Goal: Task Accomplishment & Management: Manage account settings

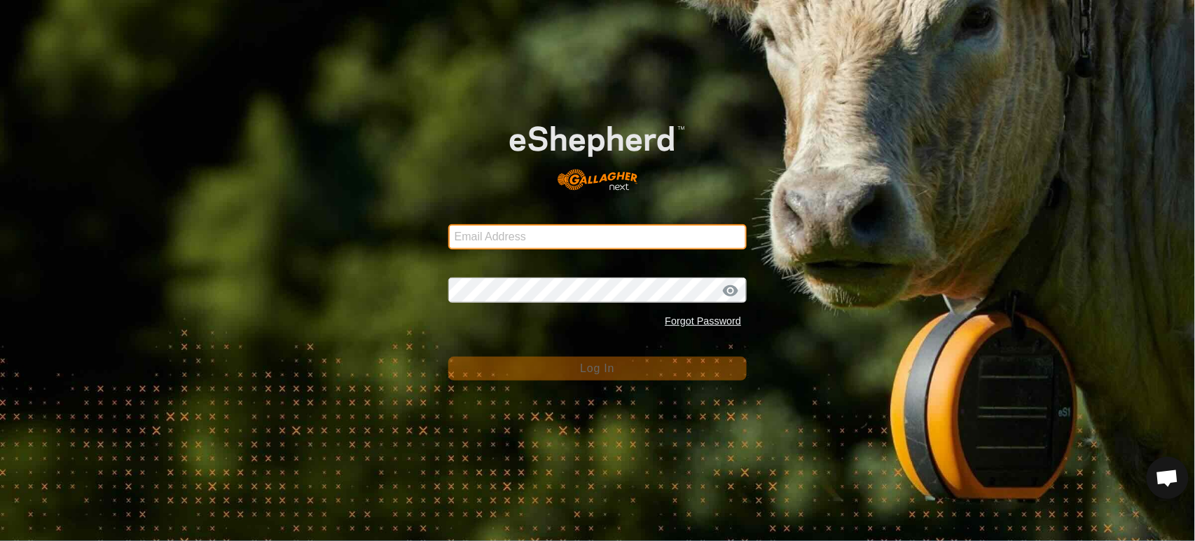
click at [495, 238] on input "Email Address" at bounding box center [597, 236] width 299 height 25
click at [0, 540] on com-1password-button at bounding box center [0, 541] width 0 height 0
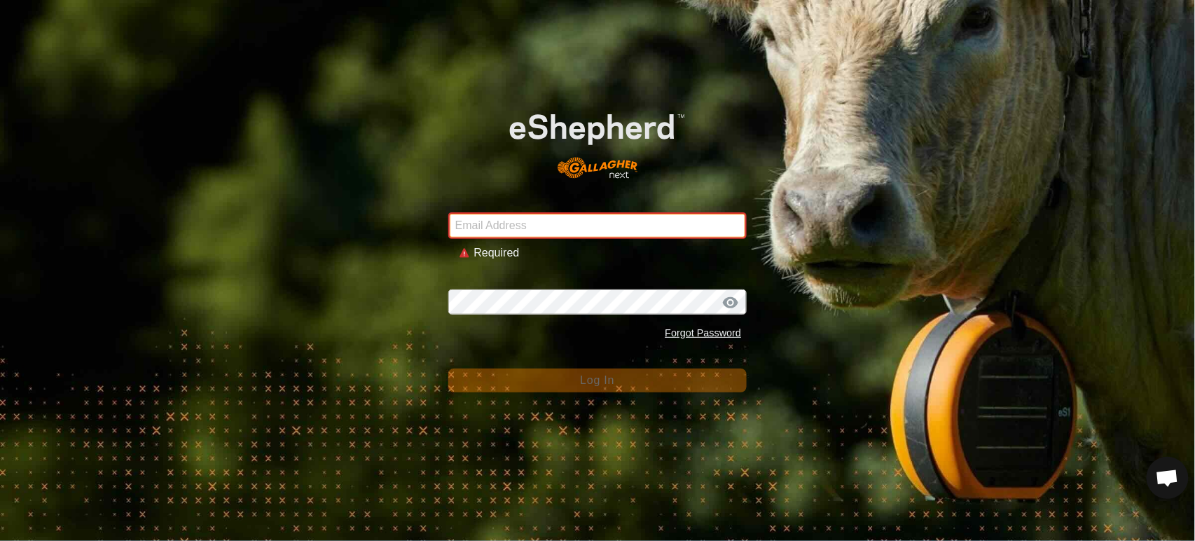
type input "[PERSON_NAME][EMAIL_ADDRESS][DOMAIN_NAME]"
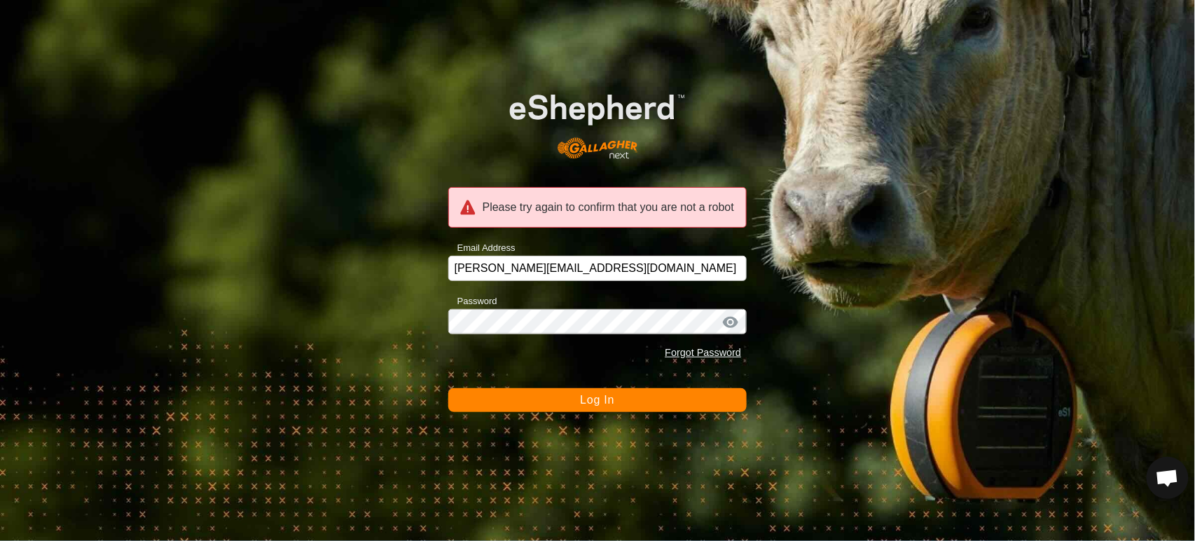
click at [579, 404] on button "Log In" at bounding box center [597, 400] width 299 height 24
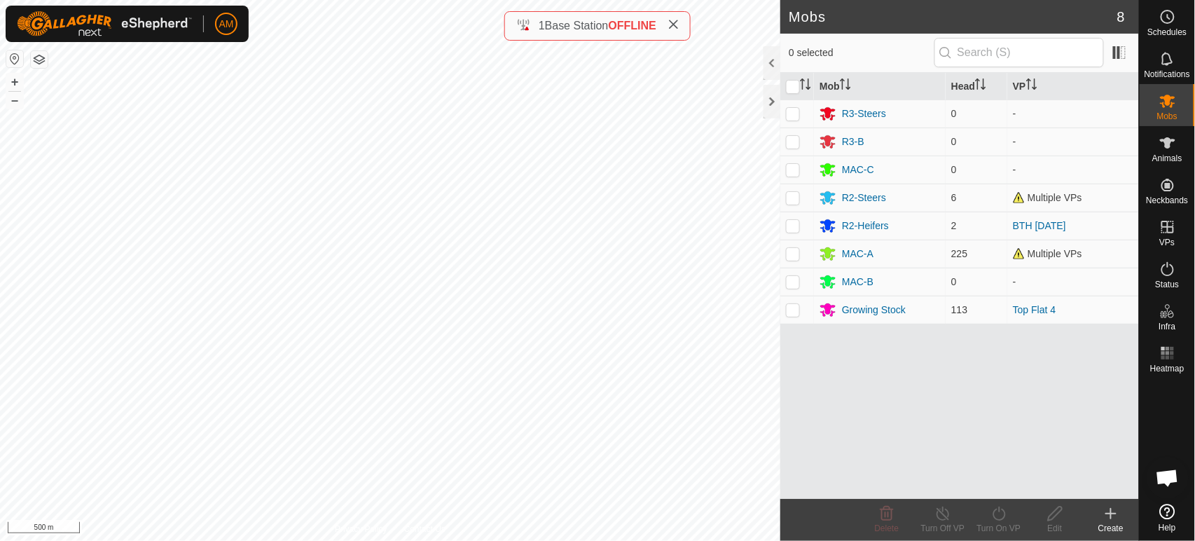
click at [1163, 506] on icon at bounding box center [1167, 511] width 15 height 15
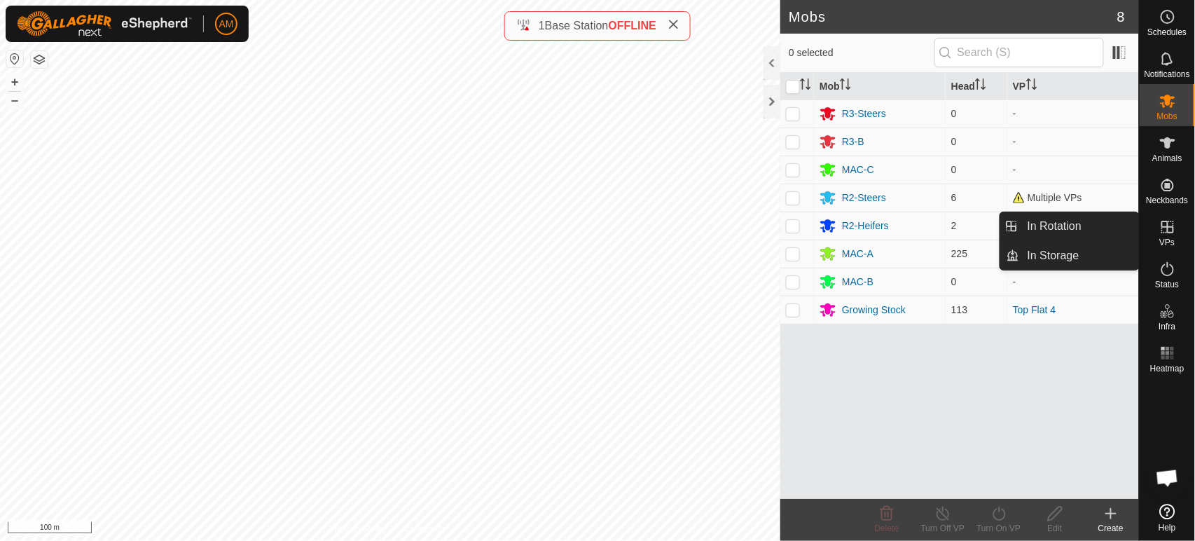
click at [1102, 229] on link "In Rotation" at bounding box center [1079, 226] width 120 height 28
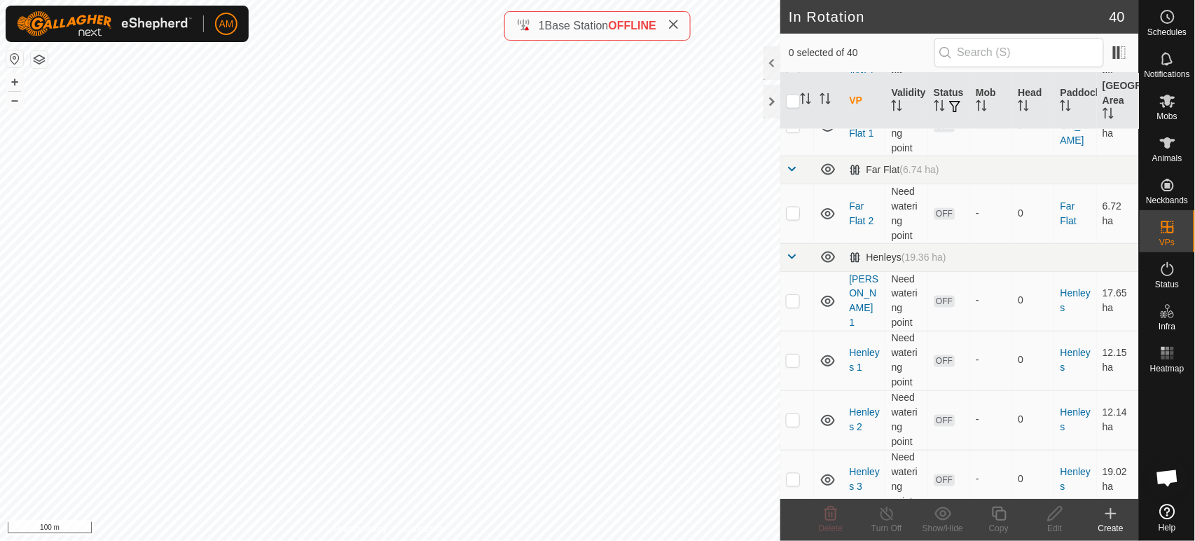
scroll to position [778, 0]
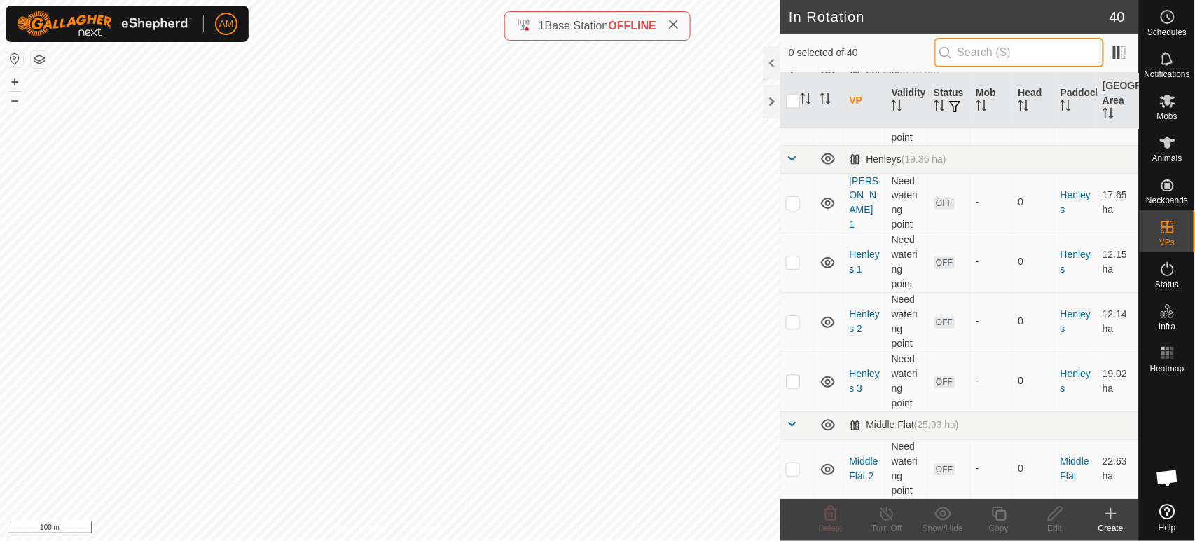
click at [970, 52] on input "text" at bounding box center [1018, 52] width 169 height 29
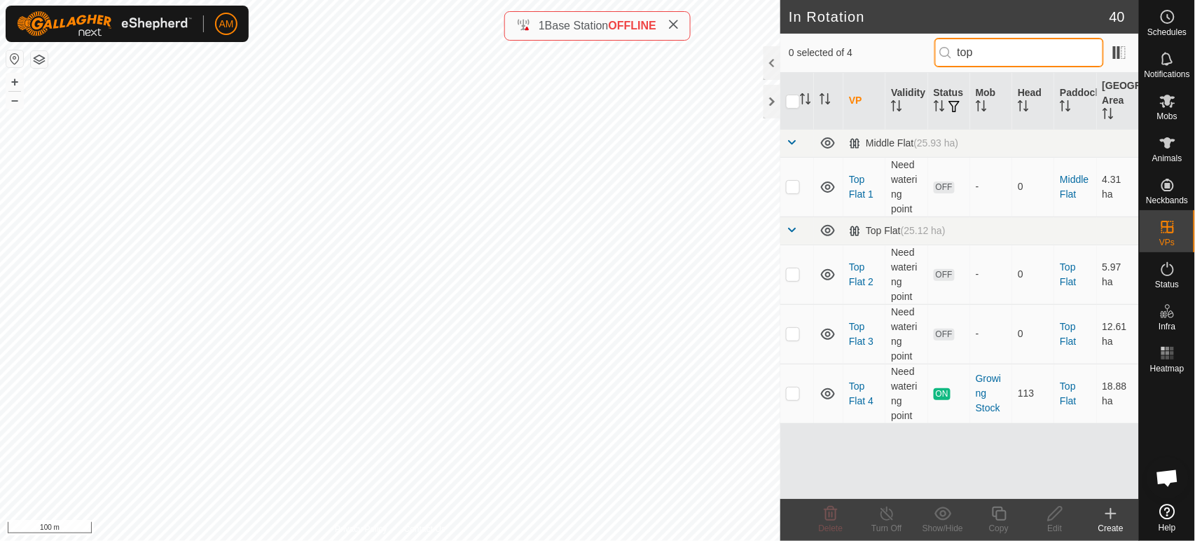
type input "top"
click at [788, 188] on p-checkbox at bounding box center [793, 186] width 14 height 11
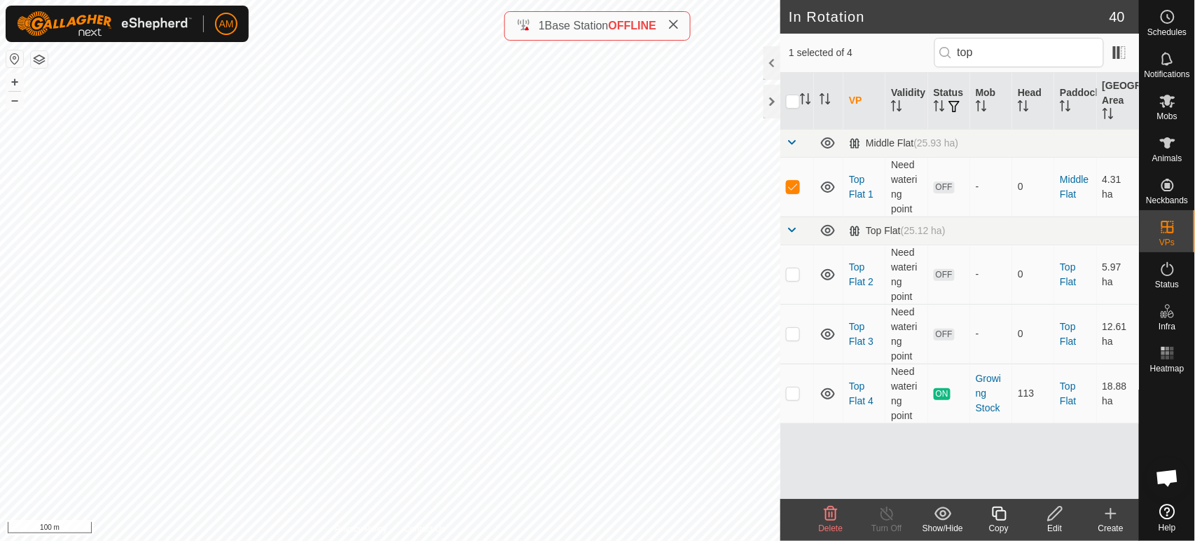
click at [789, 189] on p-checkbox at bounding box center [793, 186] width 14 height 11
checkbox input "false"
click at [796, 393] on p-checkbox at bounding box center [793, 392] width 14 height 11
checkbox input "true"
click at [986, 514] on copy-svg-icon at bounding box center [999, 513] width 56 height 17
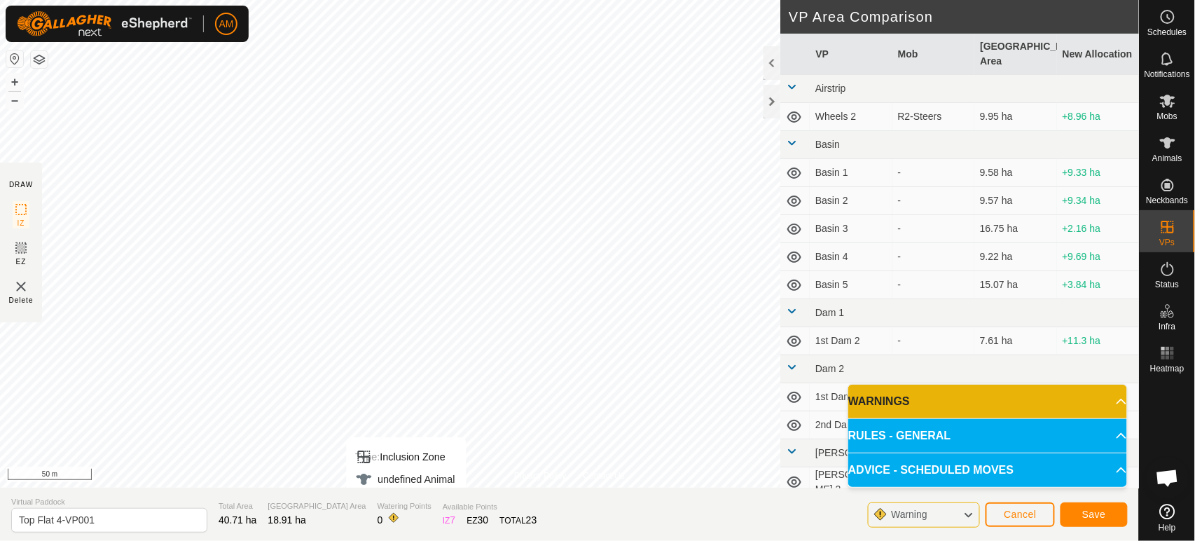
click at [392, 497] on div "Privacy Policy Contact Us Type: Inclusion Zone undefined Animal + – ⇧ i 50 m DR…" at bounding box center [569, 270] width 1139 height 541
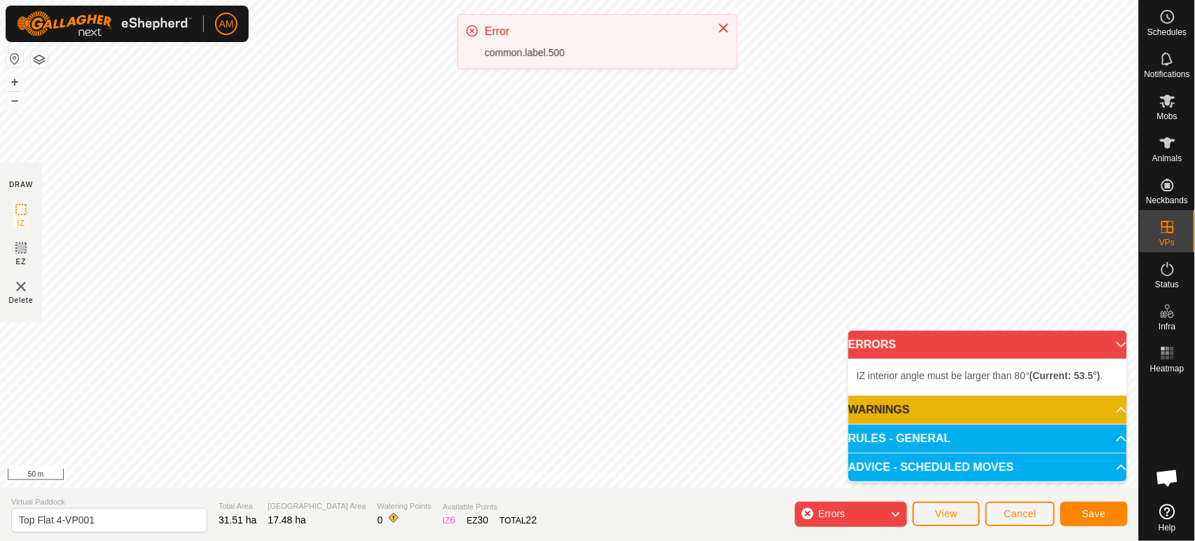
click at [1109, 341] on p-accordion-header "ERRORS" at bounding box center [987, 345] width 279 height 28
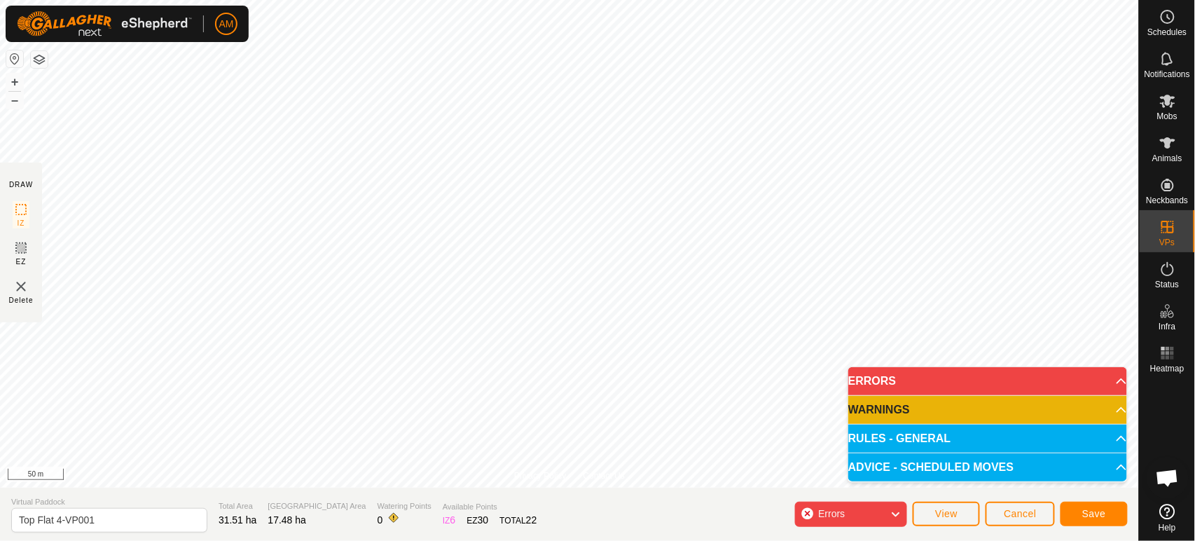
click at [1110, 378] on p-accordion-header "ERRORS" at bounding box center [987, 381] width 279 height 28
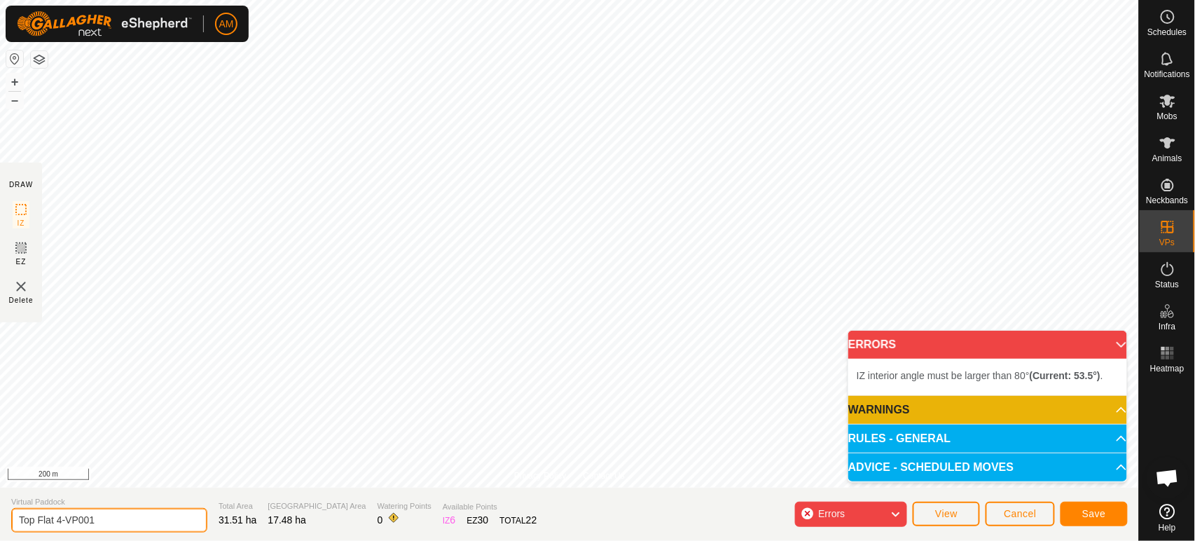
drag, startPoint x: 95, startPoint y: 523, endPoint x: 0, endPoint y: 506, distance: 96.8
click at [0, 506] on section "Virtual Paddock Top Flat 4-VP001 Total Area 31.51 ha Grazing Area 17.48 ha Wate…" at bounding box center [569, 513] width 1139 height 53
type input "Strip 1"
click at [1098, 513] on span "Save" at bounding box center [1094, 513] width 24 height 11
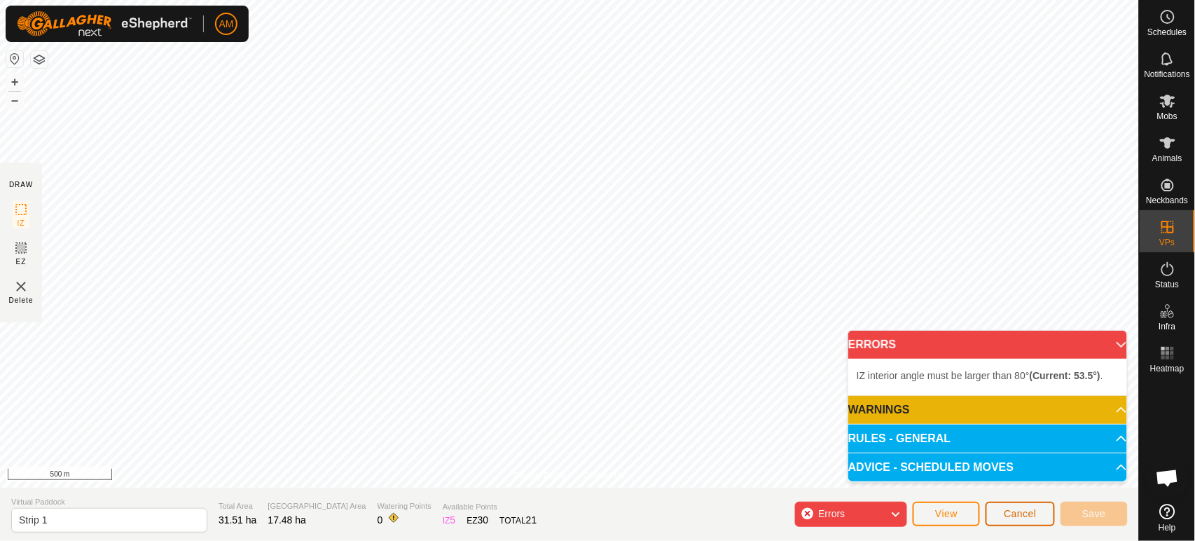
click at [1008, 508] on button "Cancel" at bounding box center [1019, 513] width 69 height 25
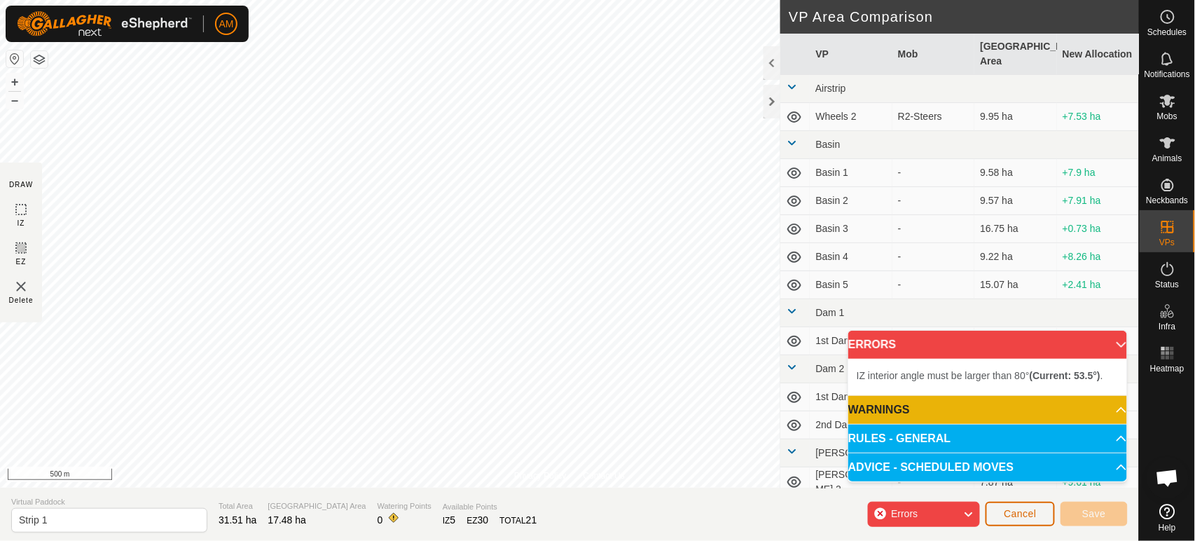
click at [1008, 508] on button "Cancel" at bounding box center [1019, 513] width 69 height 25
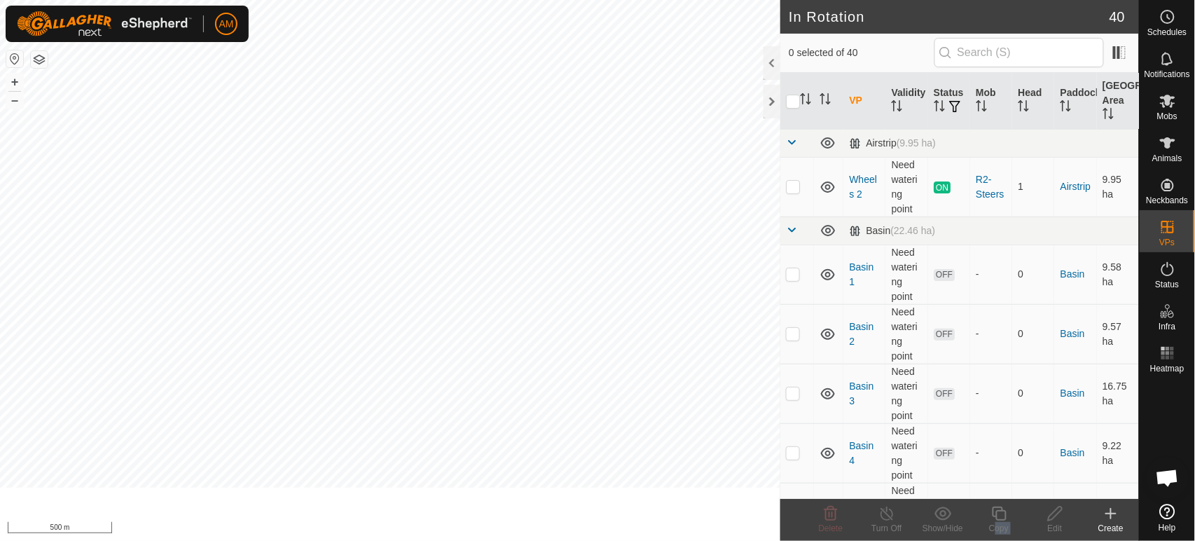
click at [1008, 508] on copy-svg-icon at bounding box center [999, 513] width 56 height 17
click at [976, 52] on input "text" at bounding box center [1018, 52] width 169 height 29
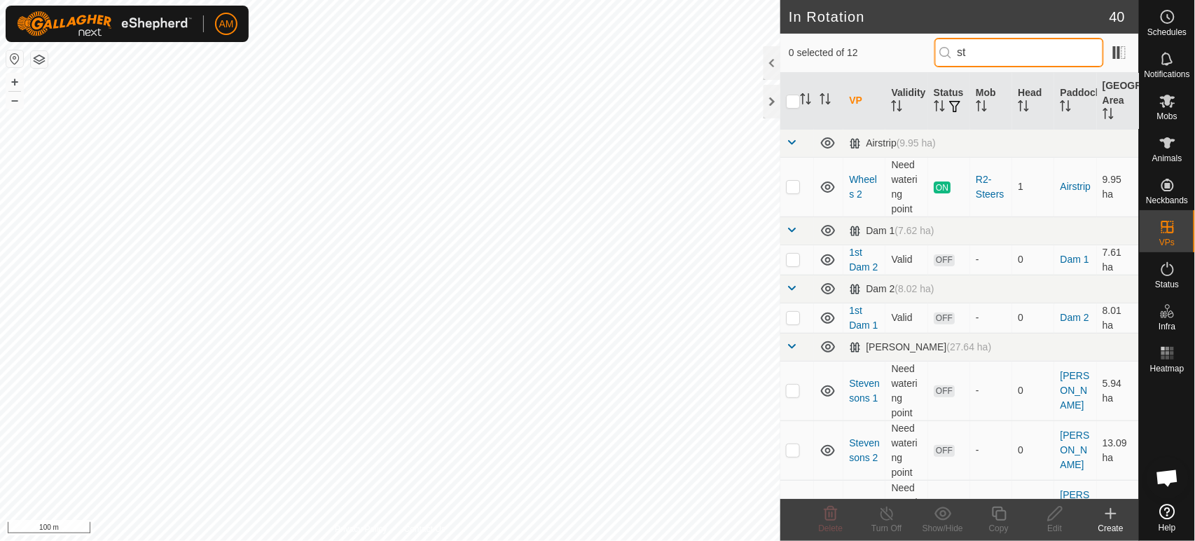
type input "s"
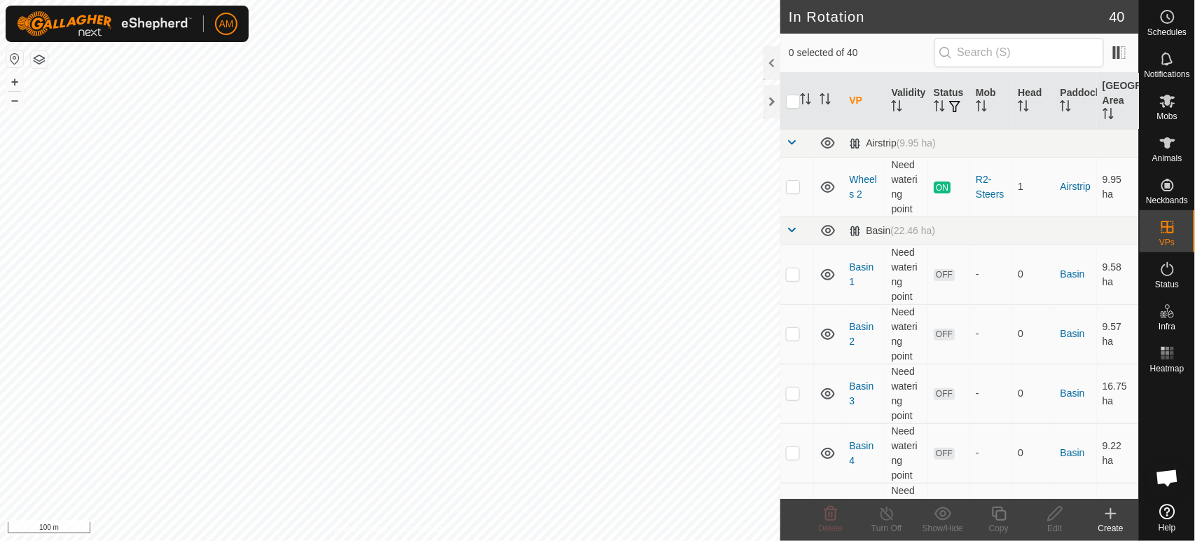
click at [1110, 522] on div "Create" at bounding box center [1111, 528] width 56 height 13
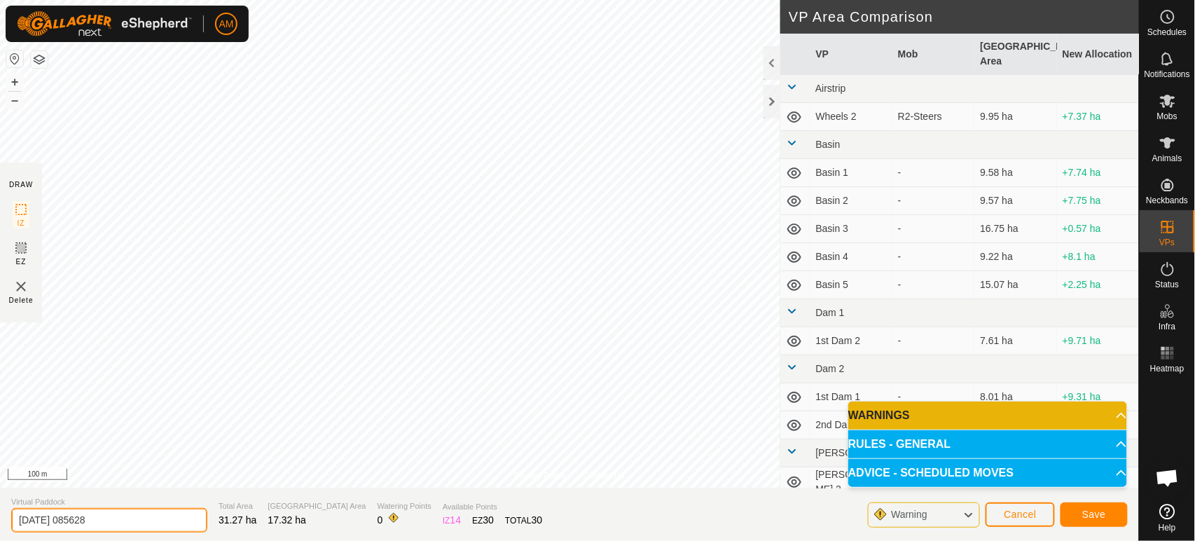
drag, startPoint x: 123, startPoint y: 529, endPoint x: 0, endPoint y: 553, distance: 125.5
click at [0, 540] on html "AM Schedules Notifications Mobs Animals Neckbands VPs Status Infra Heatmap Help…" at bounding box center [597, 270] width 1195 height 541
type input "Strip 1"
click at [1084, 513] on span "Save" at bounding box center [1094, 513] width 24 height 11
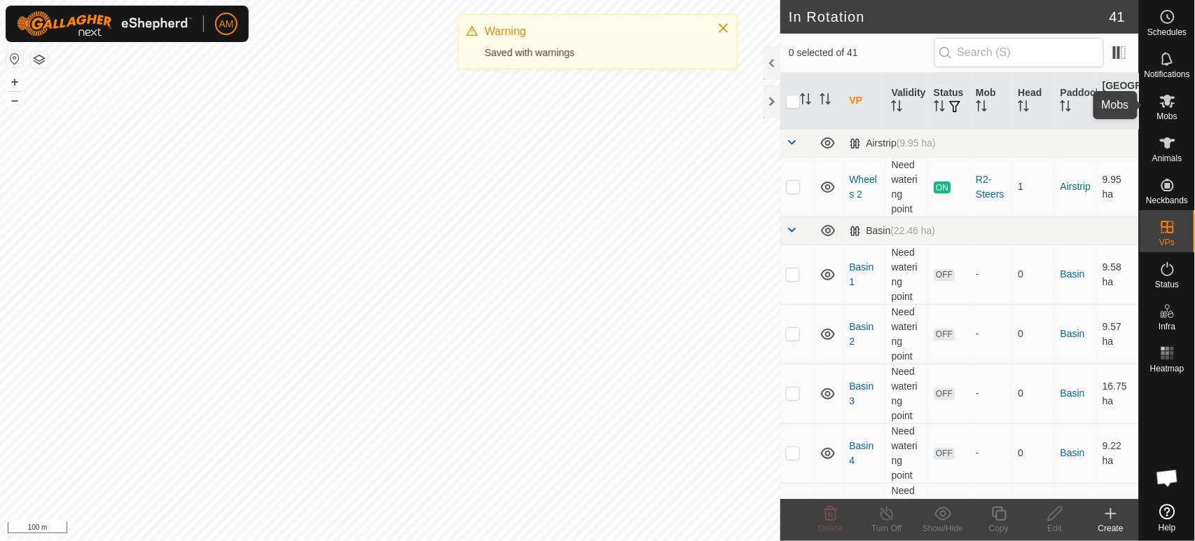
click at [1176, 108] on es-mob-svg-icon at bounding box center [1167, 101] width 25 height 22
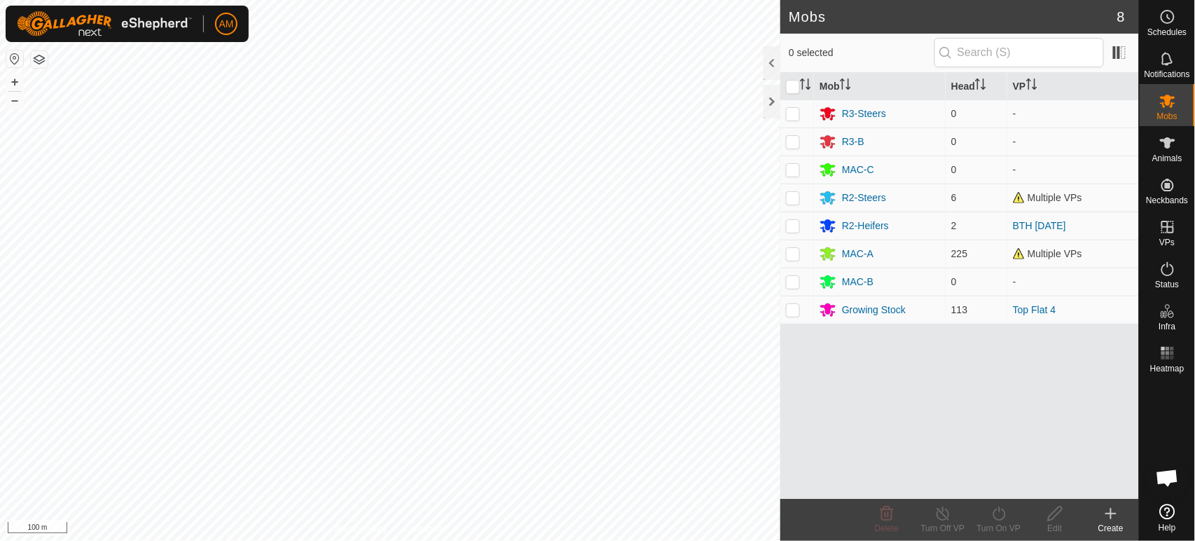
click at [794, 310] on p-checkbox at bounding box center [793, 309] width 14 height 11
checkbox input "true"
click at [1007, 516] on icon at bounding box center [999, 513] width 18 height 17
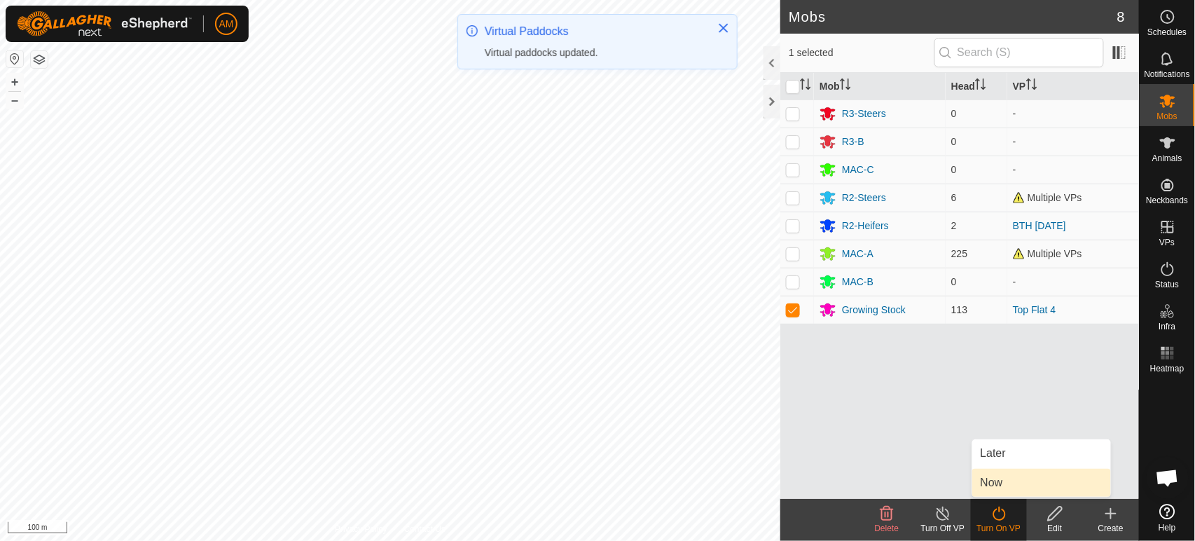
click at [1004, 475] on link "Now" at bounding box center [1041, 483] width 139 height 28
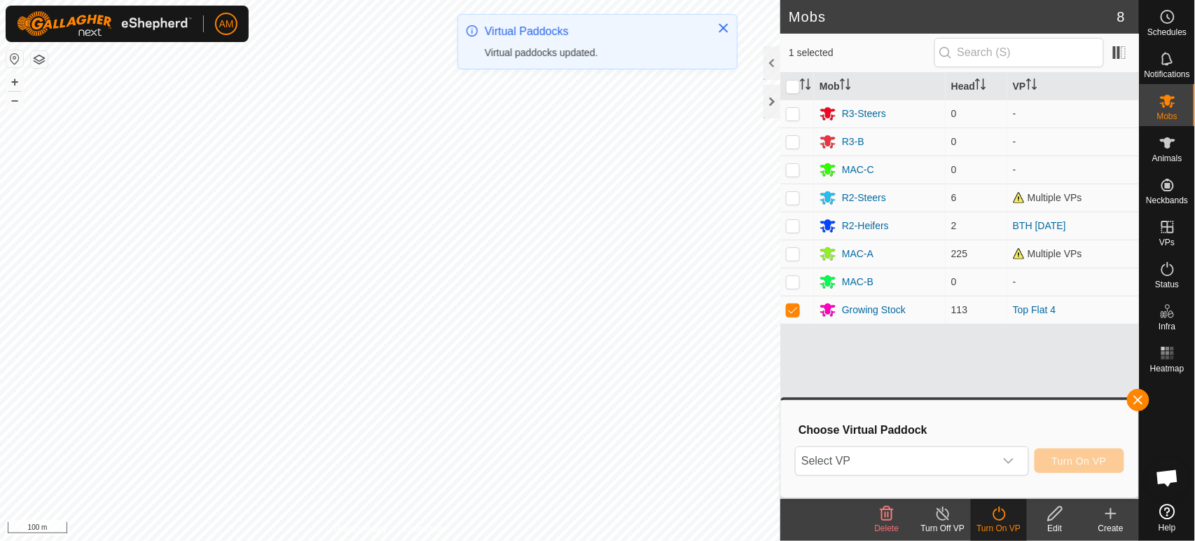
click at [971, 457] on span "Select VP" at bounding box center [895, 461] width 198 height 28
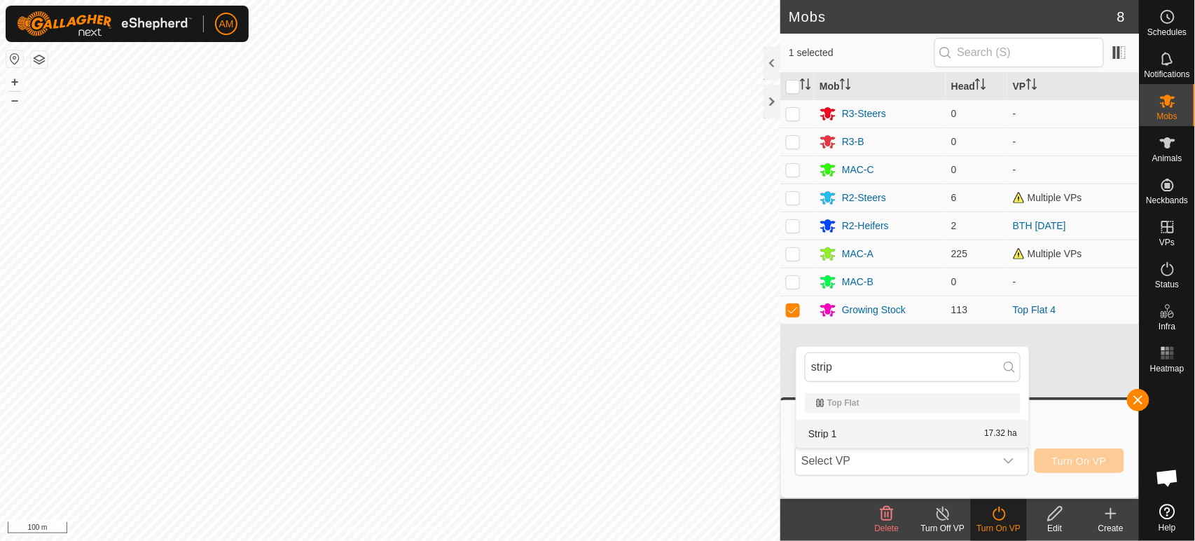
type input "strip"
click at [840, 436] on li "Strip 1 17.32 ha" at bounding box center [912, 434] width 233 height 28
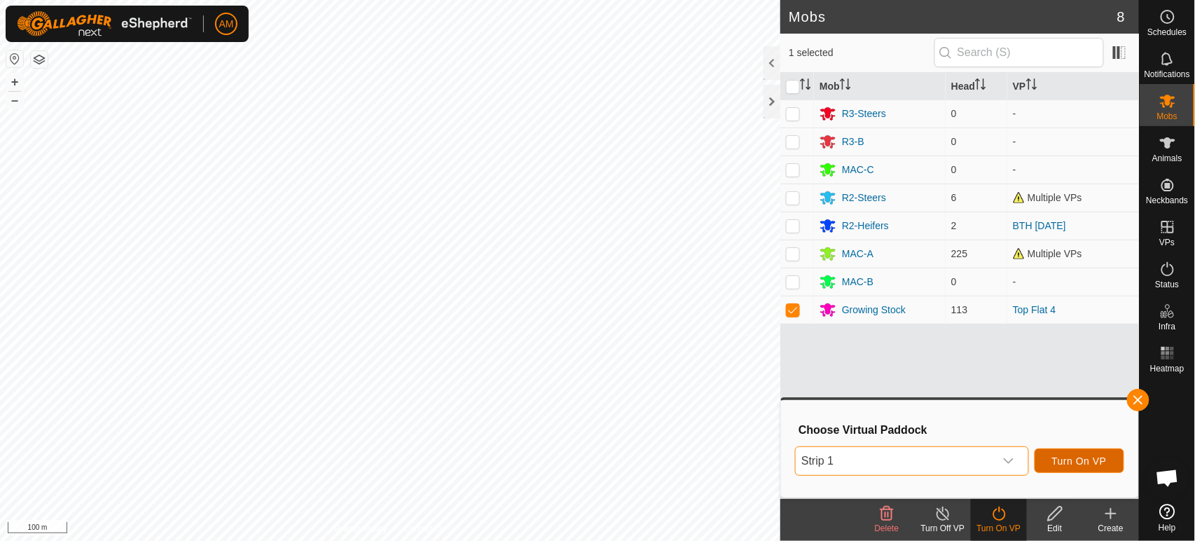
click at [1089, 462] on span "Turn On VP" at bounding box center [1079, 460] width 55 height 11
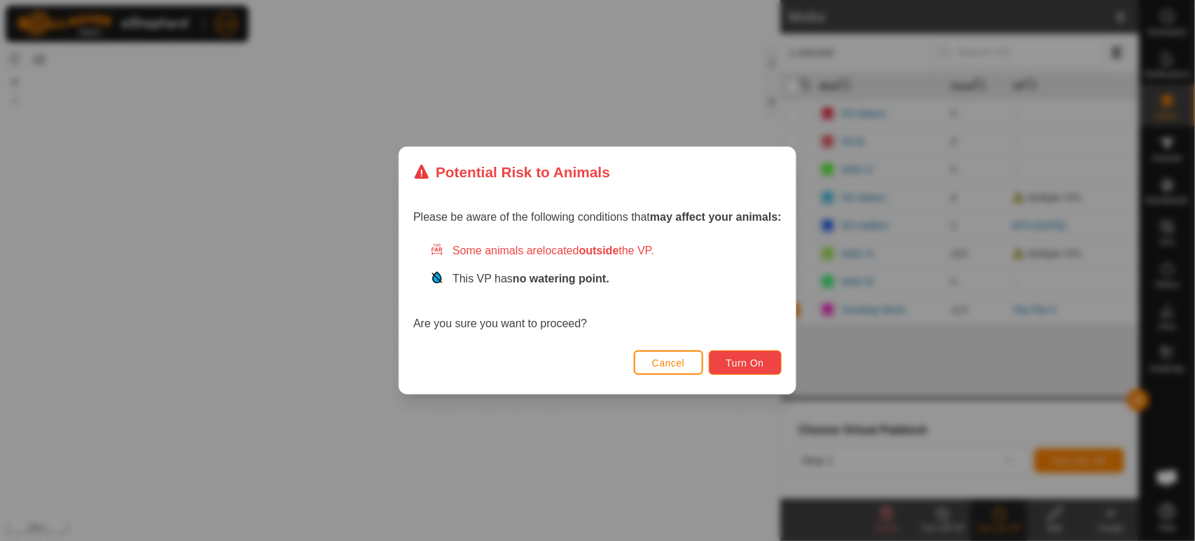
click at [735, 368] on button "Turn On" at bounding box center [745, 362] width 73 height 25
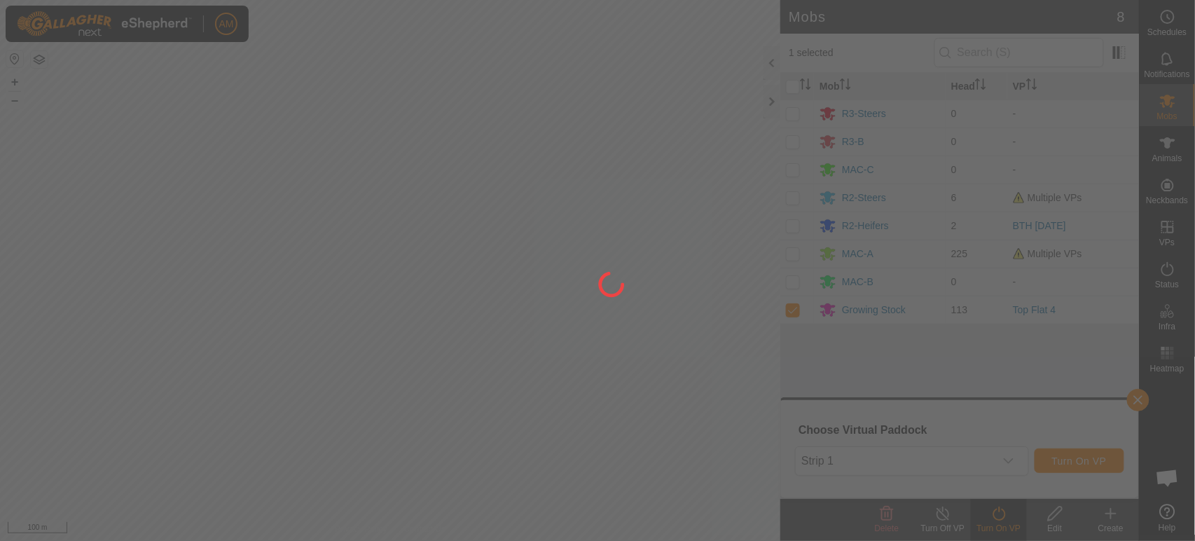
click at [522, 172] on div at bounding box center [597, 270] width 1195 height 541
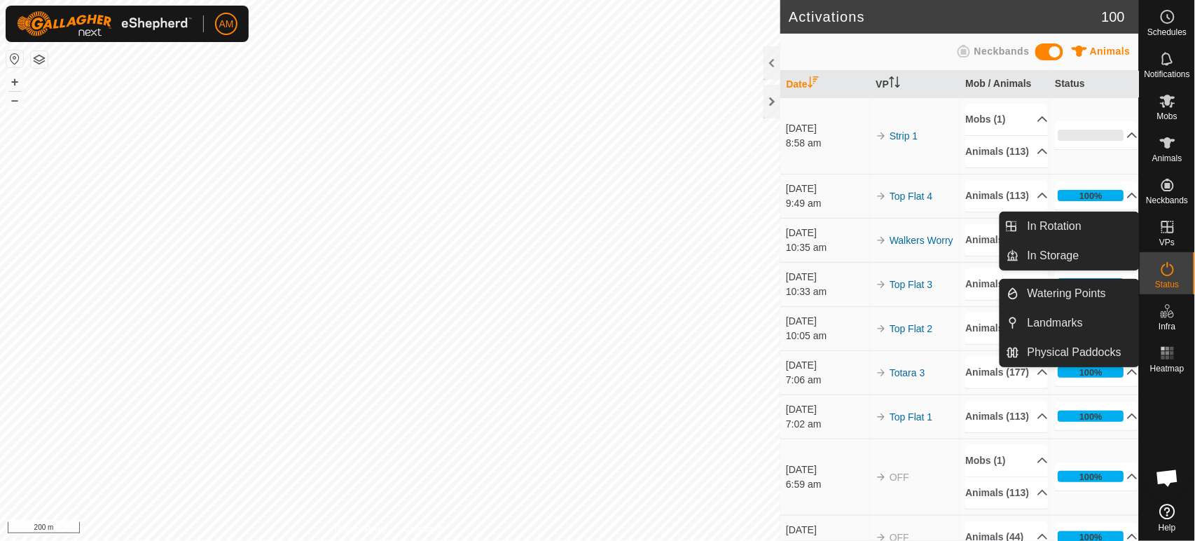
click at [1098, 219] on link "In Rotation" at bounding box center [1079, 226] width 120 height 28
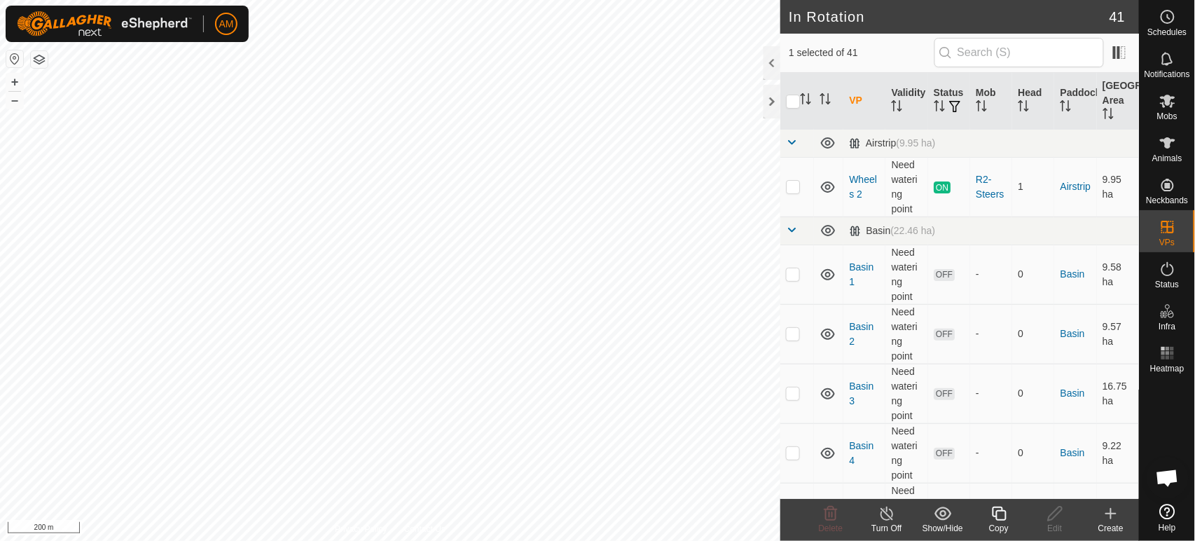
click at [1106, 511] on icon at bounding box center [1110, 513] width 17 height 17
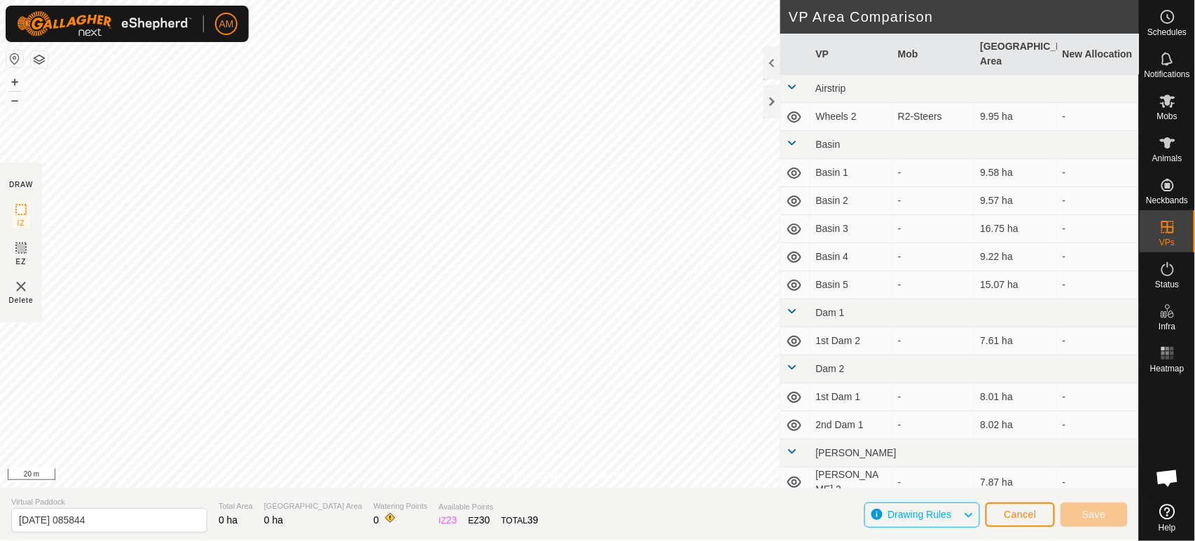
click at [0, 296] on div "Privacy Policy Contact Us 982123751061233 2157750372 MAC-A - + – ⇧ i 20 m DRAW …" at bounding box center [569, 270] width 1139 height 541
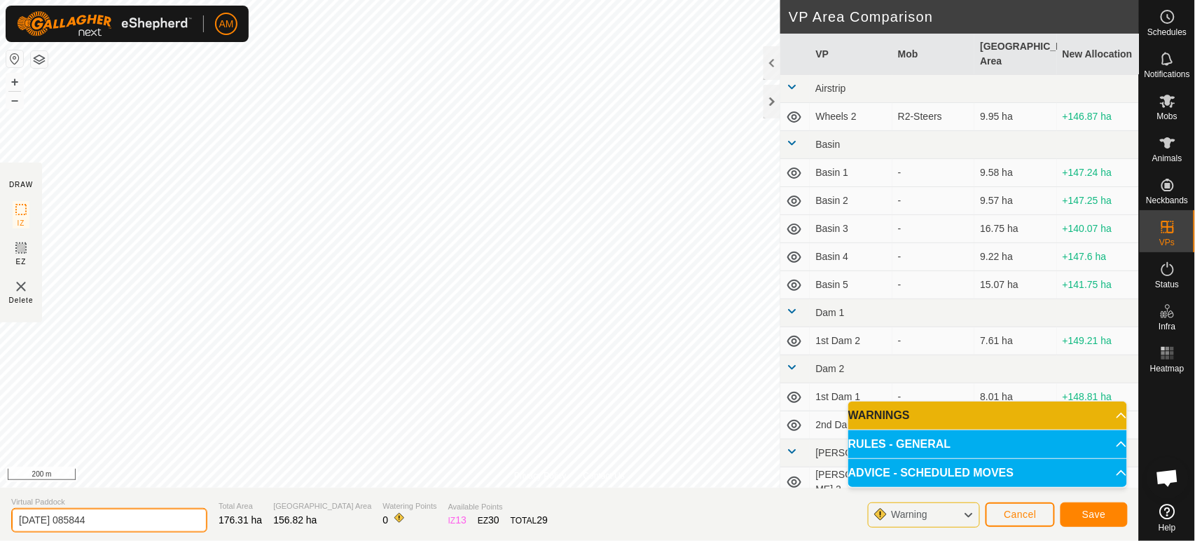
drag, startPoint x: 131, startPoint y: 520, endPoint x: 25, endPoint y: 496, distance: 108.4
click at [25, 496] on section "Virtual Paddock [DATE] 085844 Total Area 176.31 ha Grazing Area 156.82 ha Water…" at bounding box center [569, 513] width 1139 height 53
type input "2"
type input "[PERSON_NAME]"
click at [1099, 511] on span "Save" at bounding box center [1094, 513] width 24 height 11
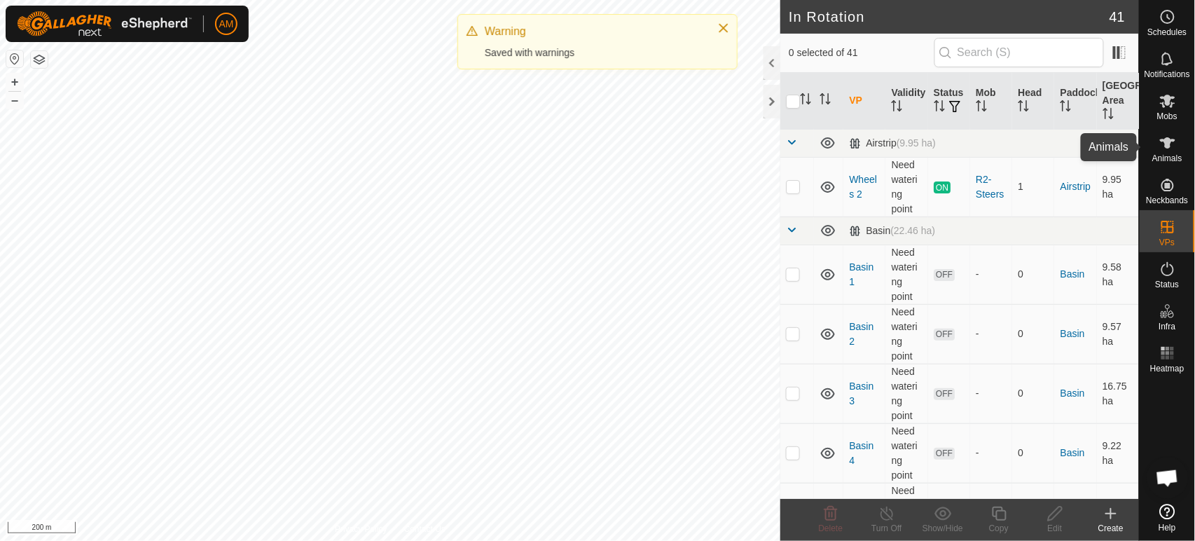
click at [1171, 145] on icon at bounding box center [1167, 142] width 17 height 17
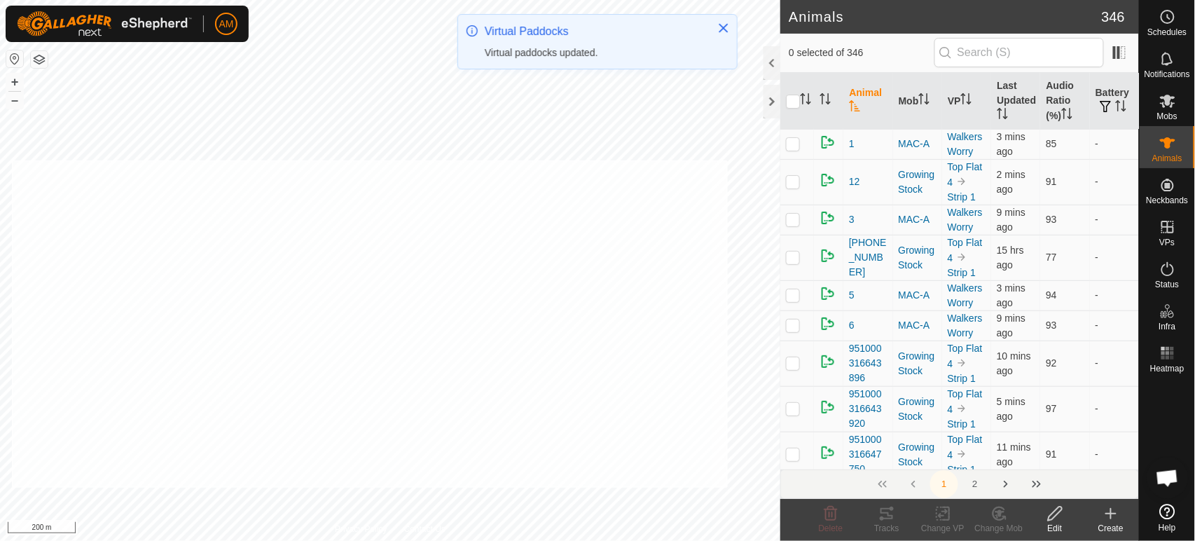
checkbox input "true"
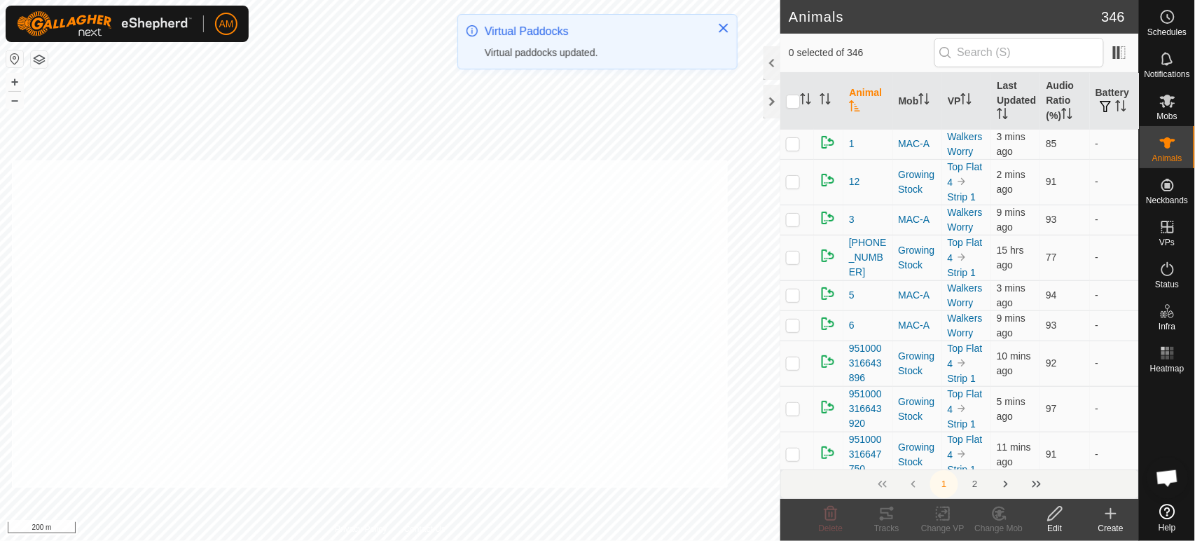
checkbox input "true"
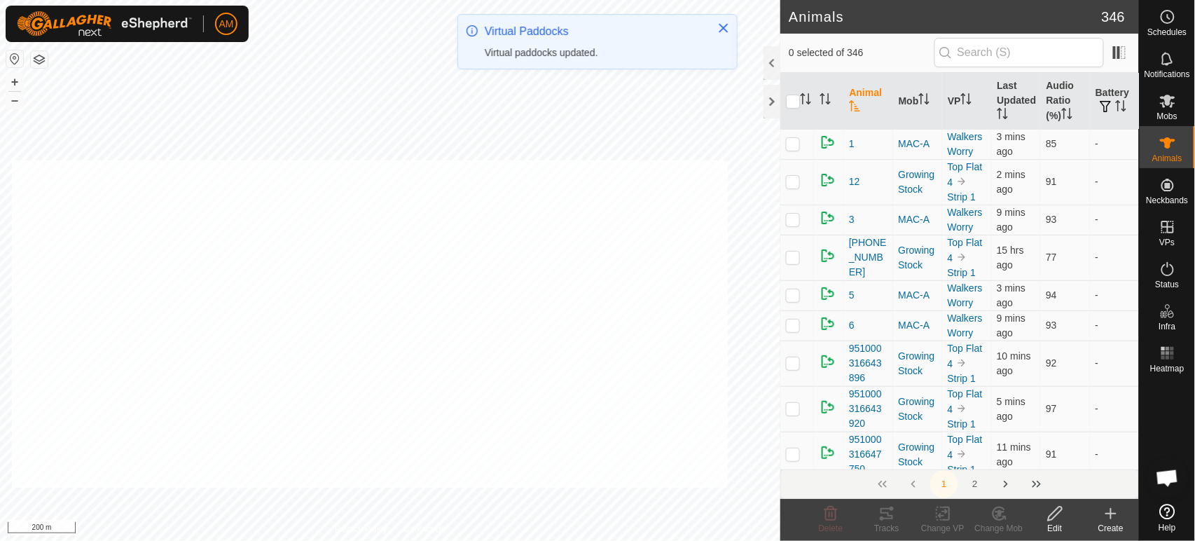
checkbox input "true"
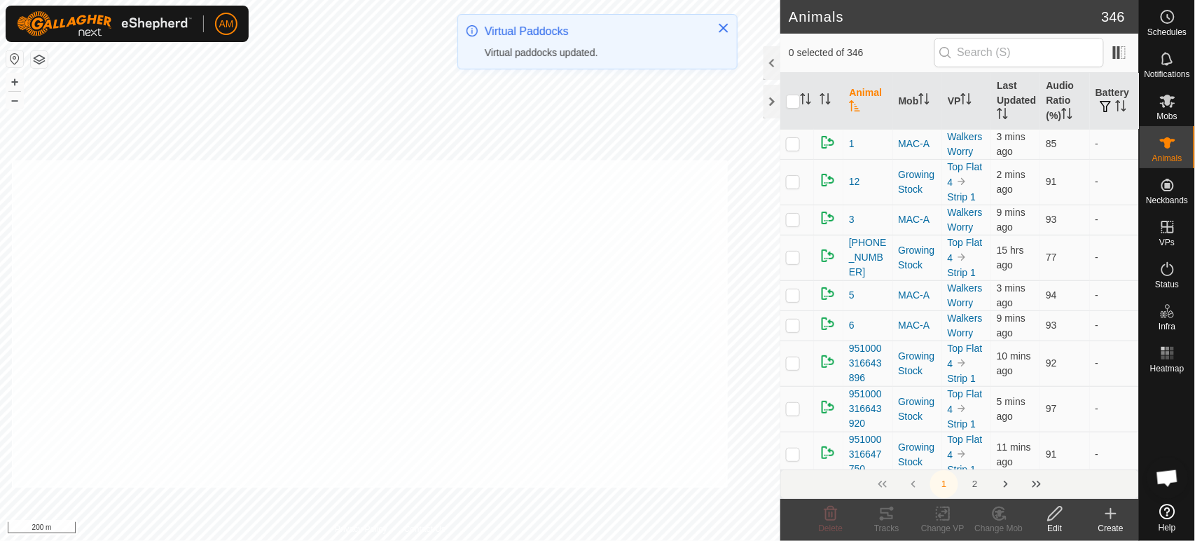
checkbox input "true"
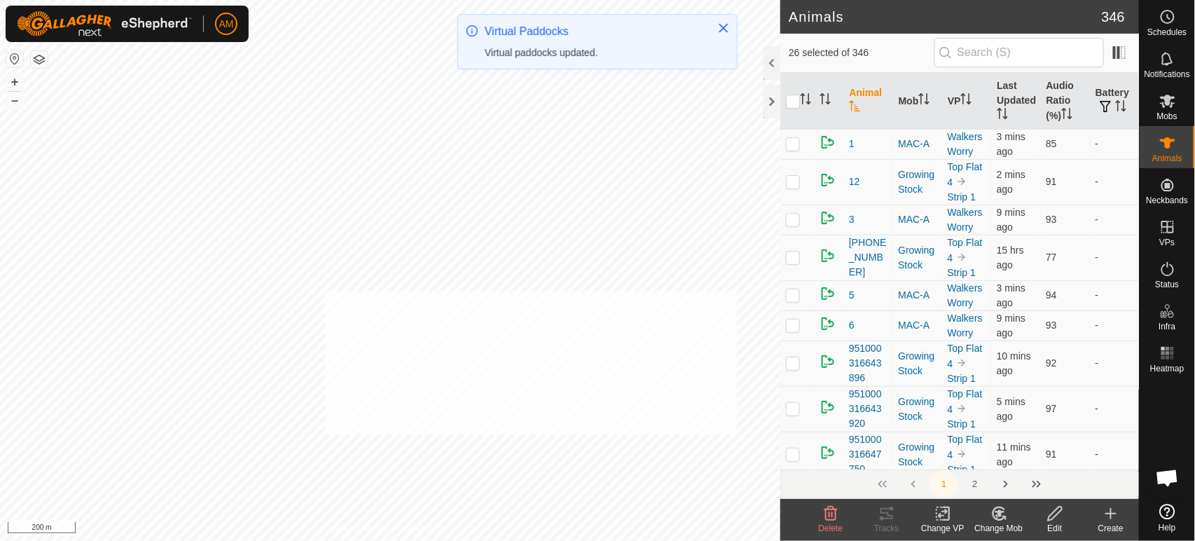
checkbox input "true"
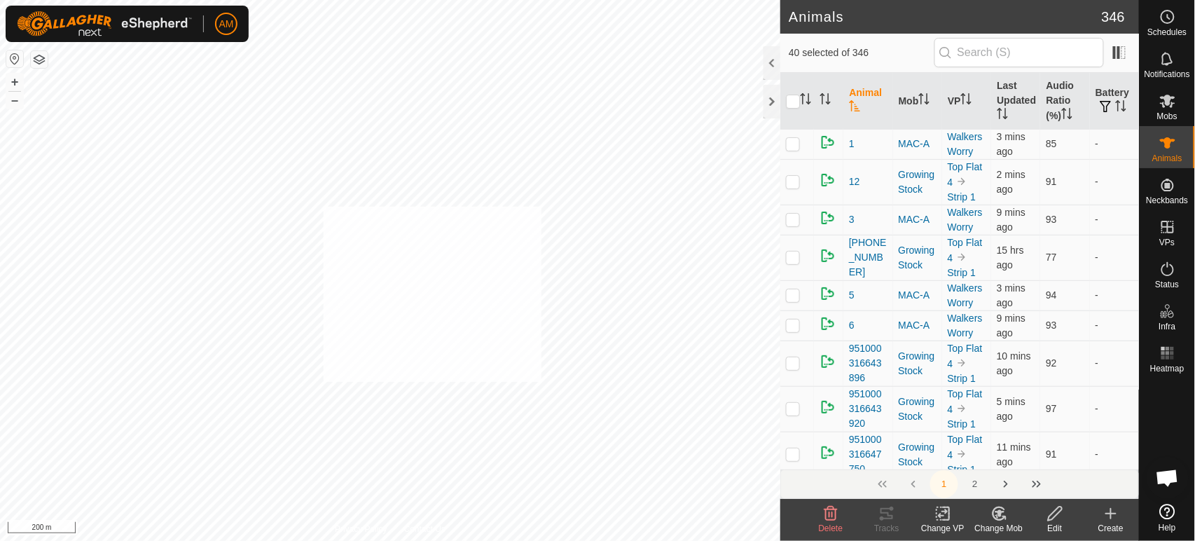
checkbox input "true"
click at [956, 511] on change-vp-svg-icon at bounding box center [943, 513] width 56 height 17
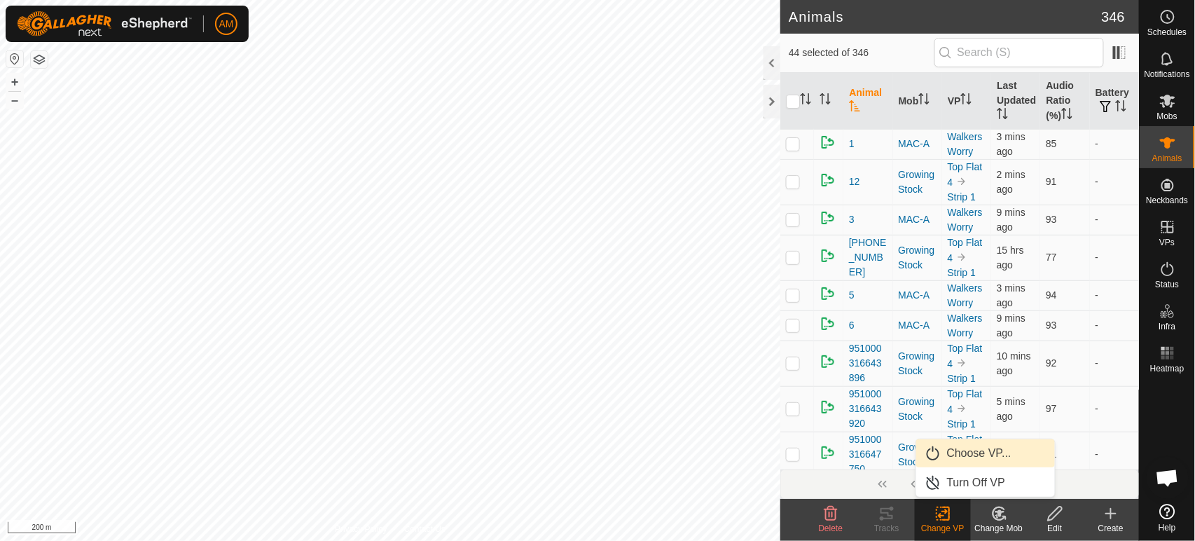
click at [967, 445] on link "Choose VP..." at bounding box center [985, 453] width 139 height 28
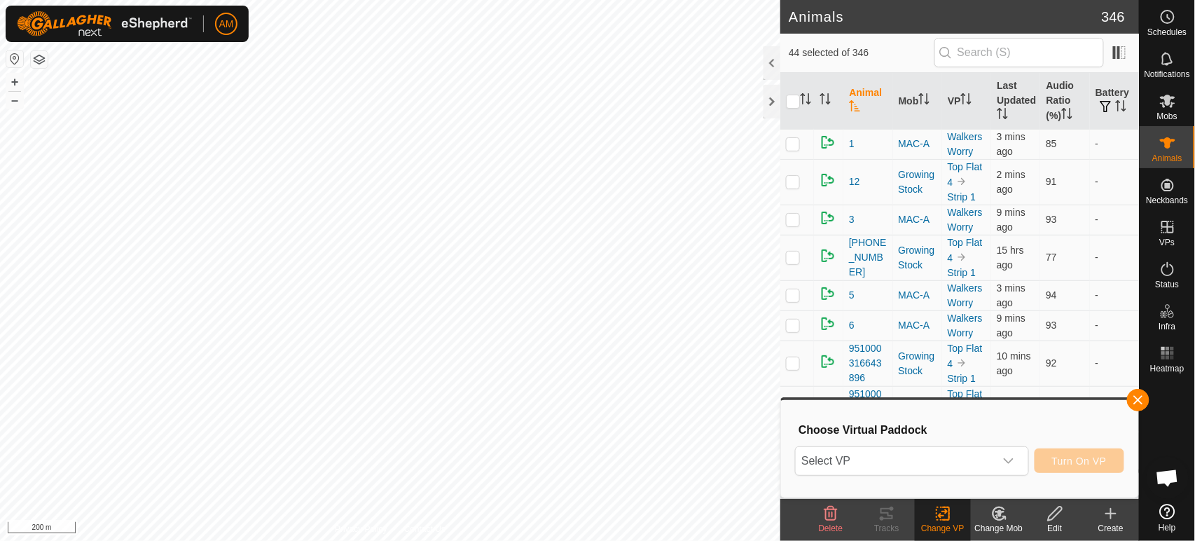
click at [878, 458] on span "Select VP" at bounding box center [895, 461] width 198 height 28
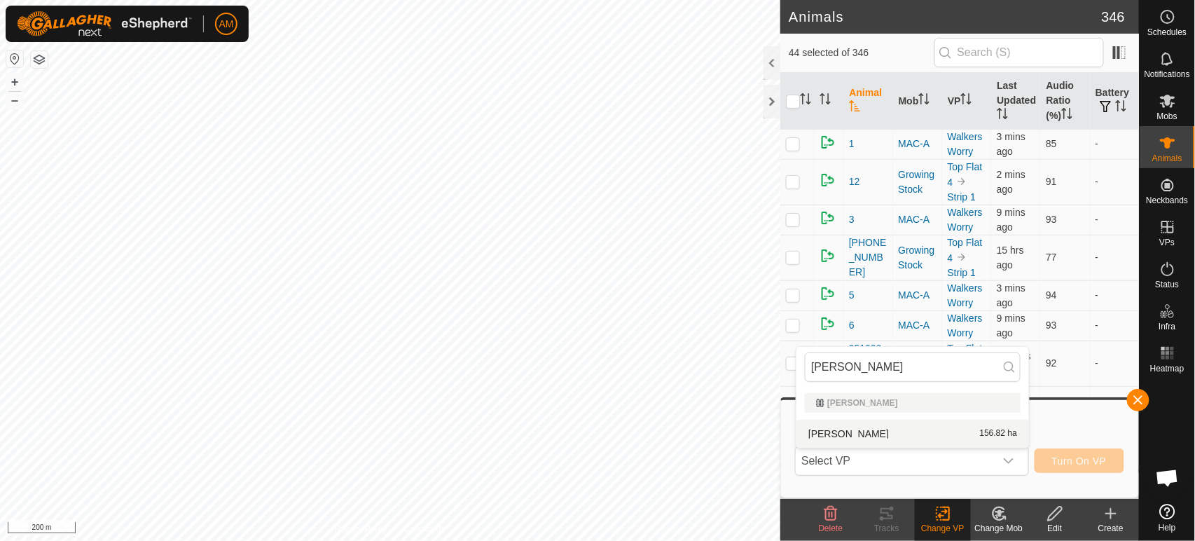
type input "[PERSON_NAME]"
click at [850, 438] on li "[PERSON_NAME] 156.82 ha" at bounding box center [912, 434] width 233 height 28
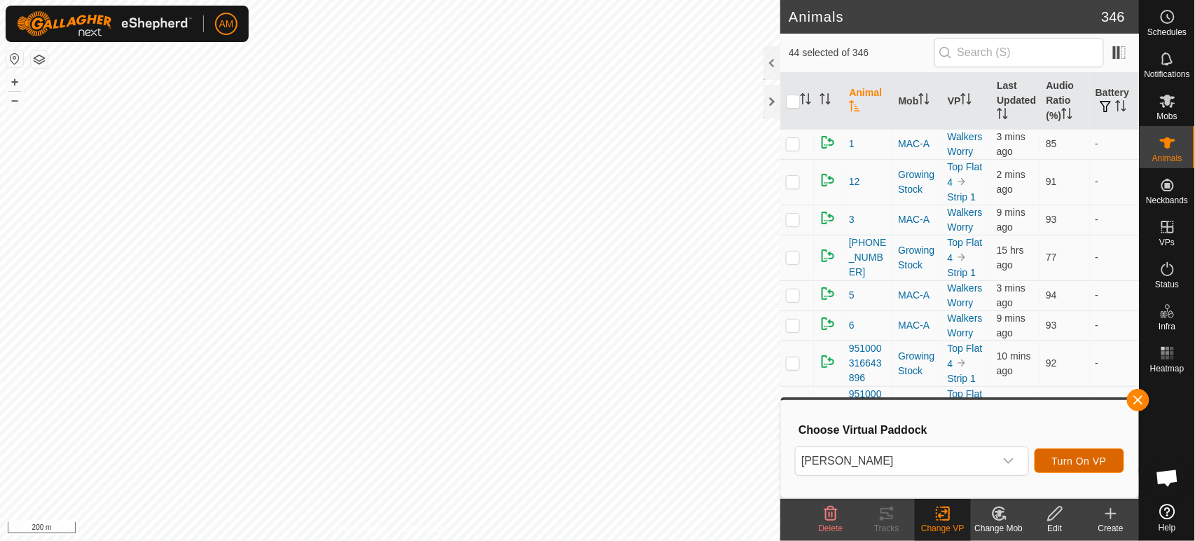
click at [1097, 466] on span "Turn On VP" at bounding box center [1079, 460] width 55 height 11
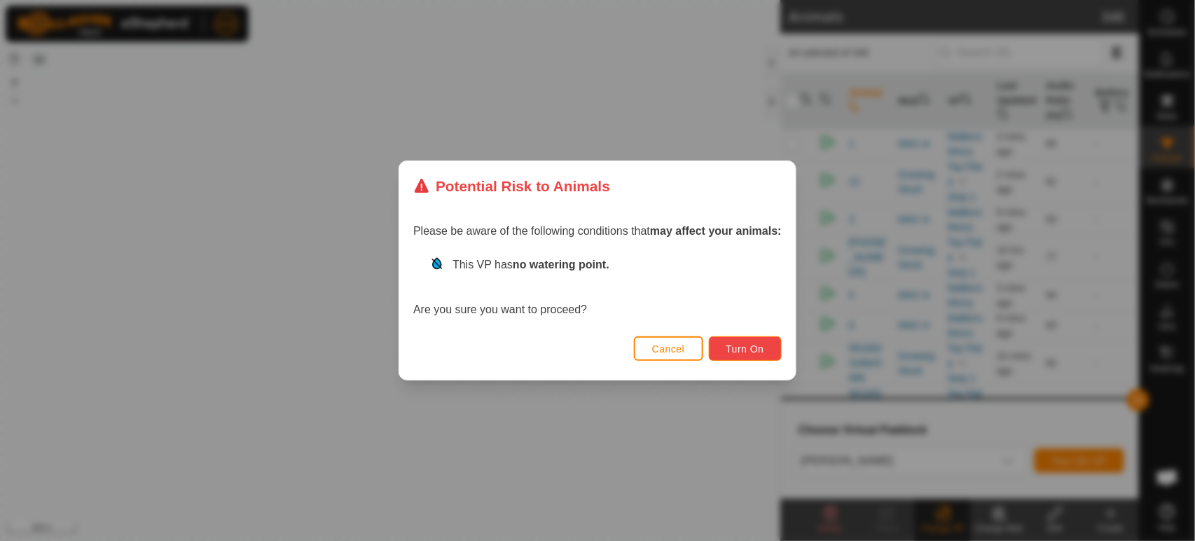
click at [762, 346] on span "Turn On" at bounding box center [745, 348] width 38 height 11
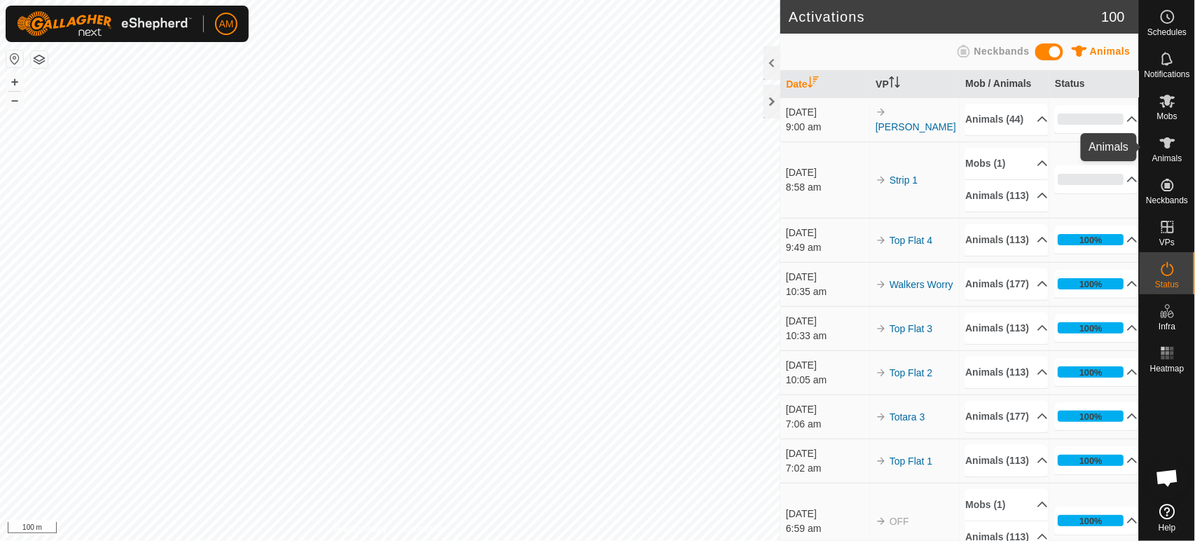
click at [1172, 148] on icon at bounding box center [1167, 142] width 17 height 17
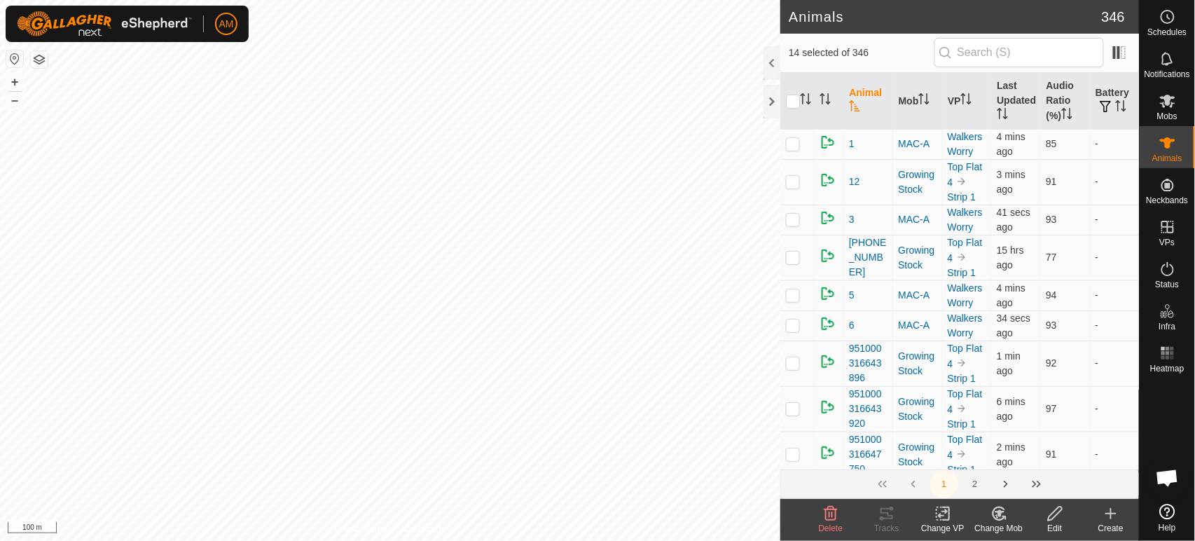
checkbox input "true"
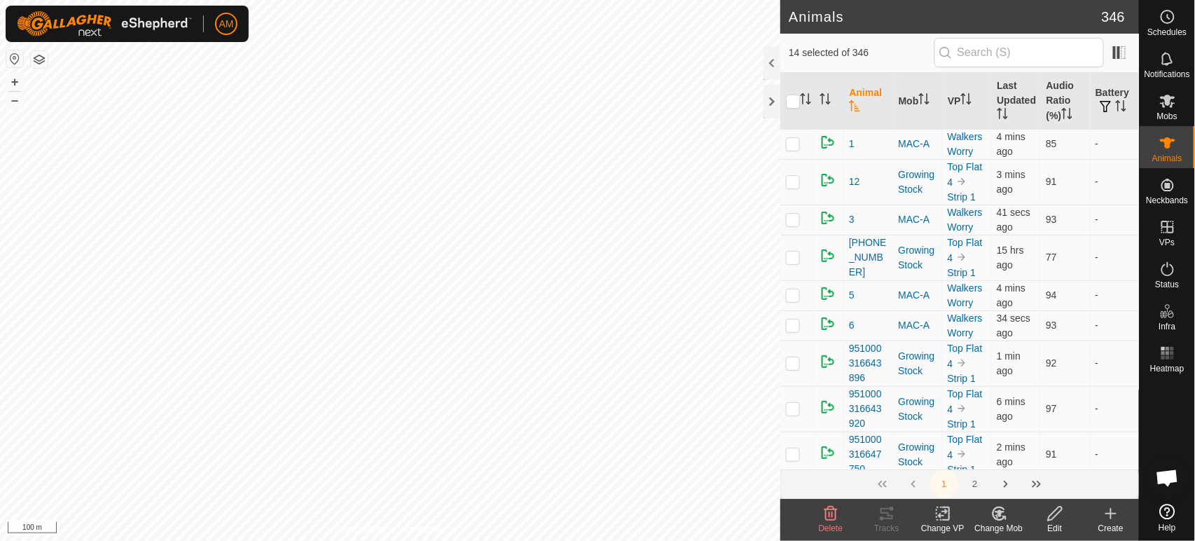
checkbox input "true"
click at [944, 518] on icon at bounding box center [943, 513] width 18 height 17
click at [964, 451] on link "Choose VP..." at bounding box center [985, 453] width 139 height 28
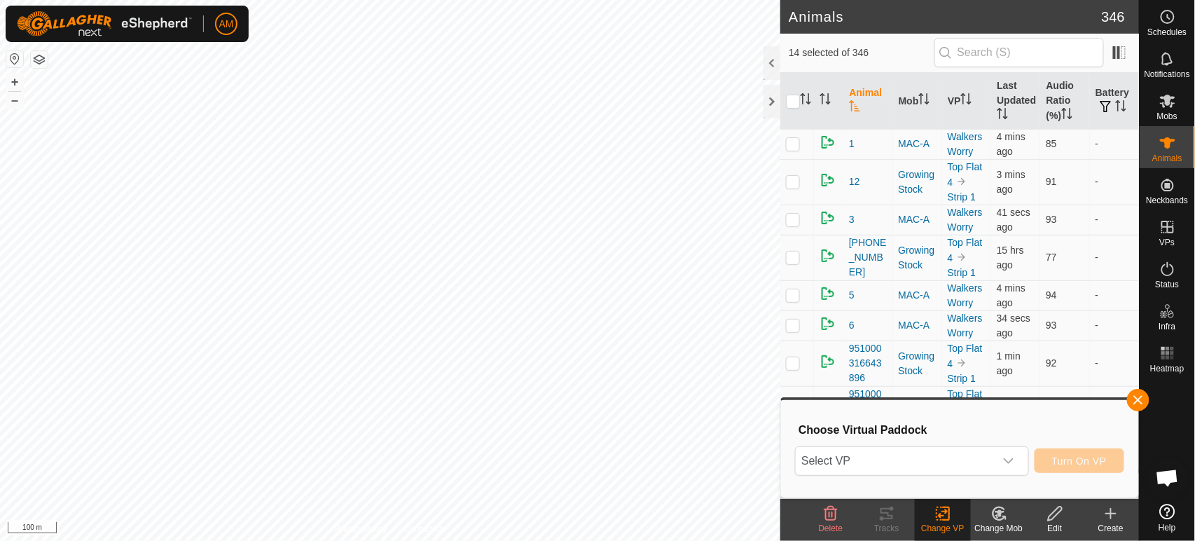
click at [914, 452] on span "Select VP" at bounding box center [895, 461] width 198 height 28
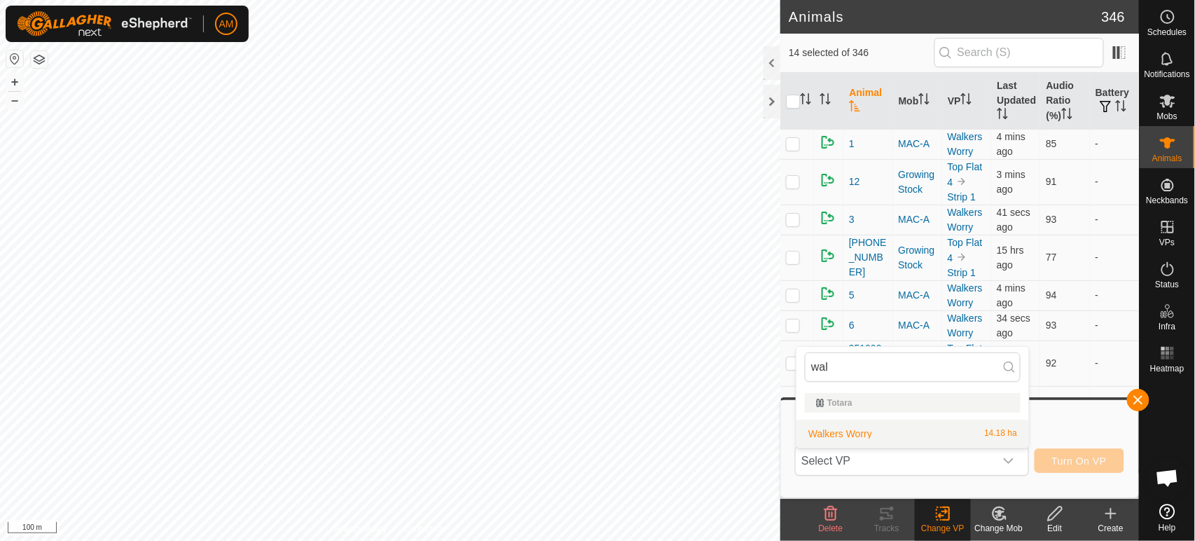
type input "wal"
click at [859, 427] on li "Walkers Worry 14.18 ha" at bounding box center [912, 434] width 233 height 28
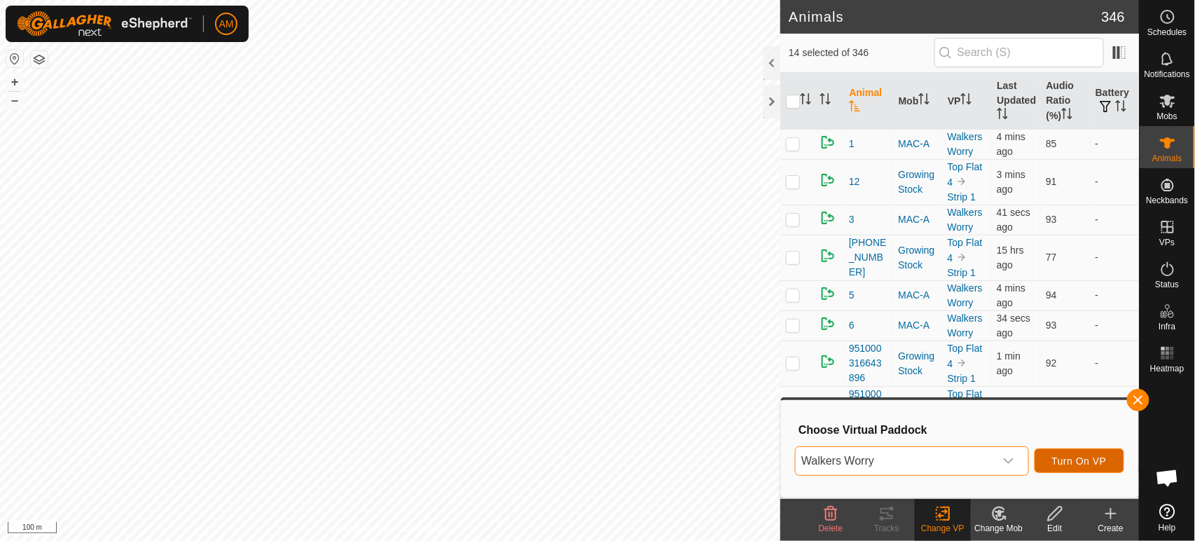
click at [1086, 460] on span "Turn On VP" at bounding box center [1079, 460] width 55 height 11
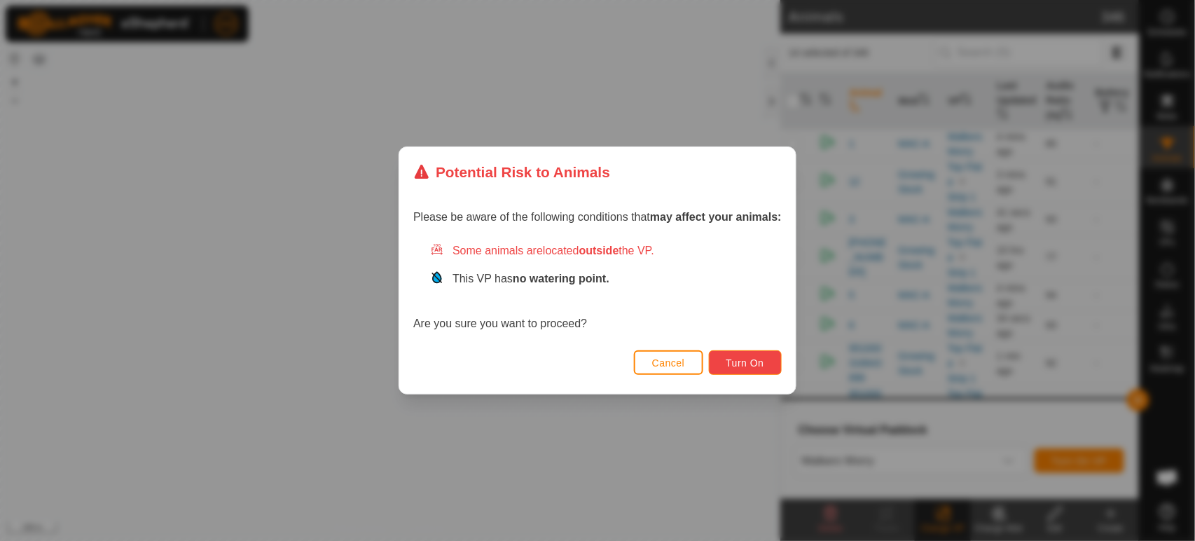
click at [745, 366] on span "Turn On" at bounding box center [745, 362] width 38 height 11
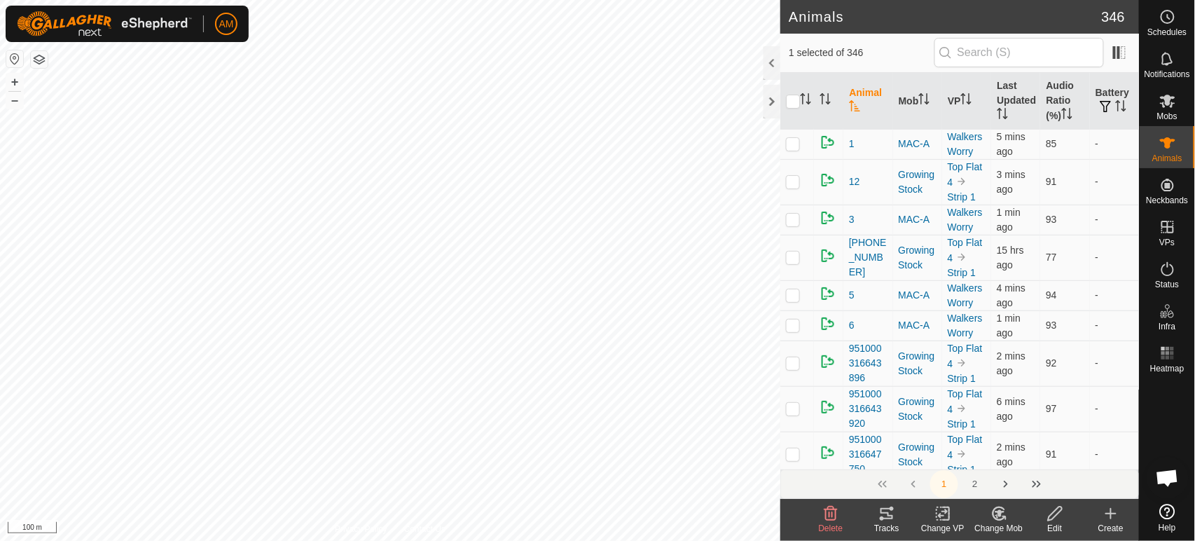
click at [944, 522] on div "Change VP" at bounding box center [943, 528] width 56 height 13
click at [985, 455] on link "Choose VP..." at bounding box center [985, 453] width 139 height 28
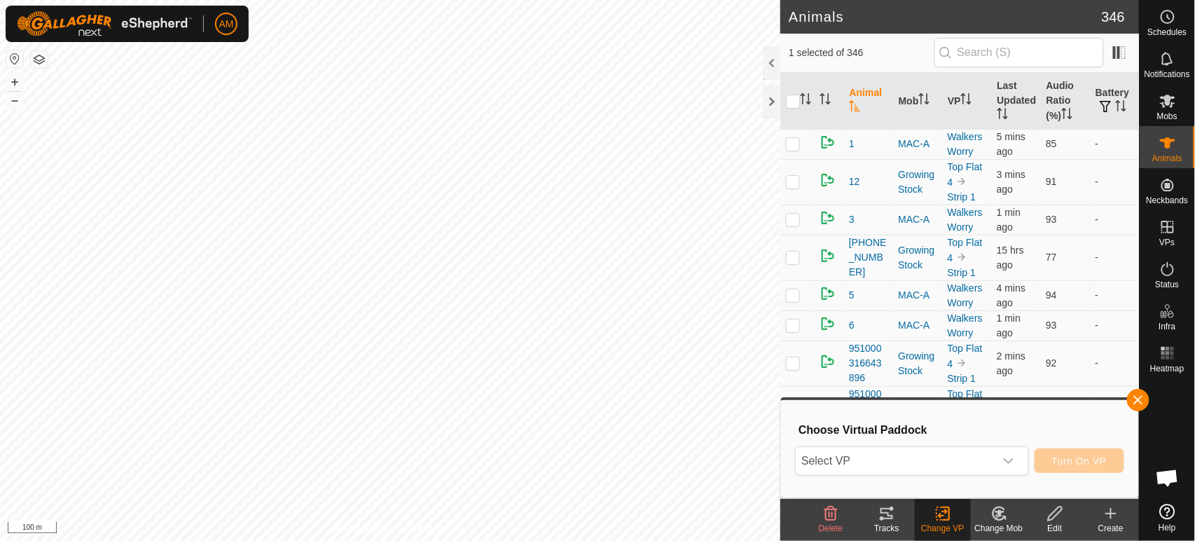
click at [980, 441] on div "Choose Virtual Paddock Select VP Turn On VP" at bounding box center [959, 448] width 340 height 80
click at [978, 454] on span "Select VP" at bounding box center [895, 461] width 198 height 28
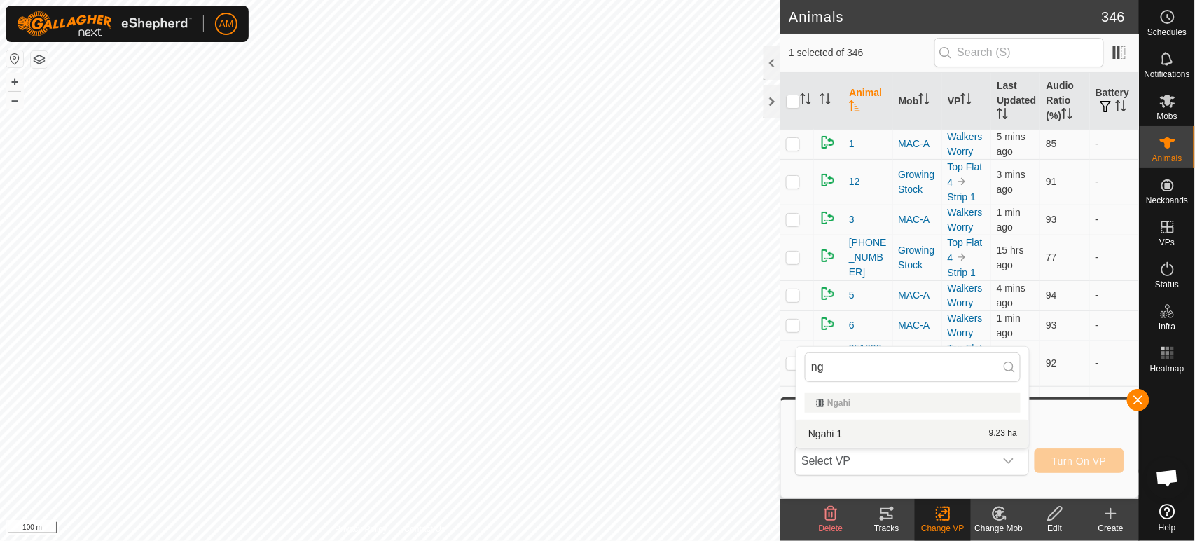
type input "ng"
click at [838, 438] on li "Ngahi 1 9.23 ha" at bounding box center [912, 434] width 233 height 28
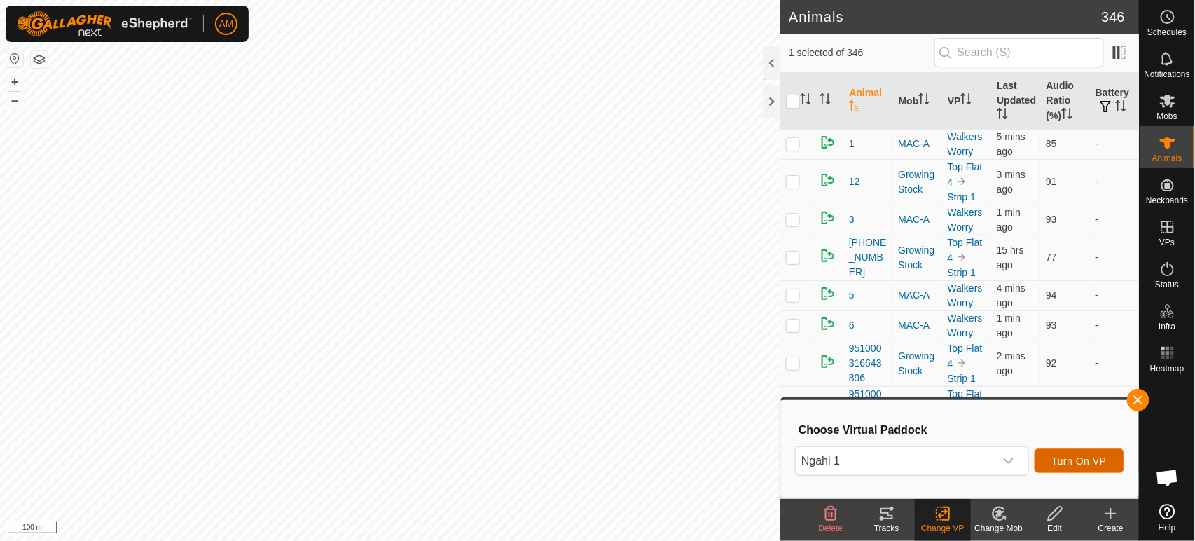
click at [1112, 458] on button "Turn On VP" at bounding box center [1079, 460] width 90 height 25
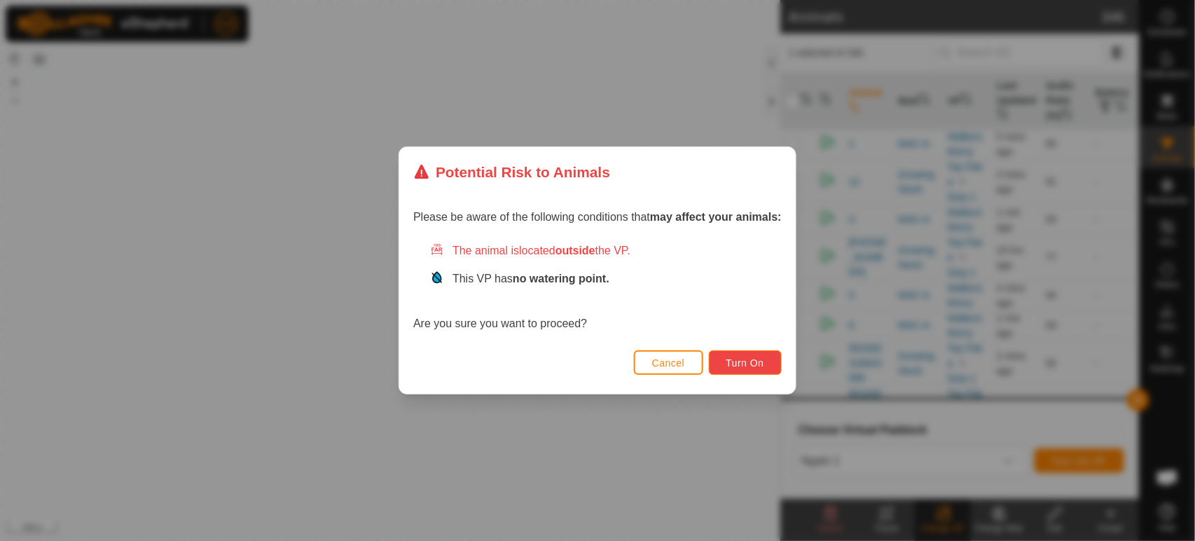
click at [763, 352] on button "Turn On" at bounding box center [745, 362] width 73 height 25
